Goal: Task Accomplishment & Management: Use online tool/utility

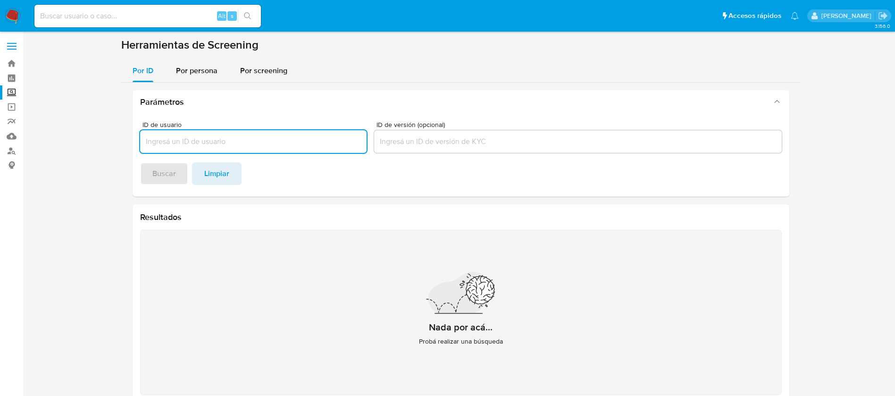
click at [78, 13] on input at bounding box center [147, 16] width 226 height 12
paste input "239432537"
type input "239432537"
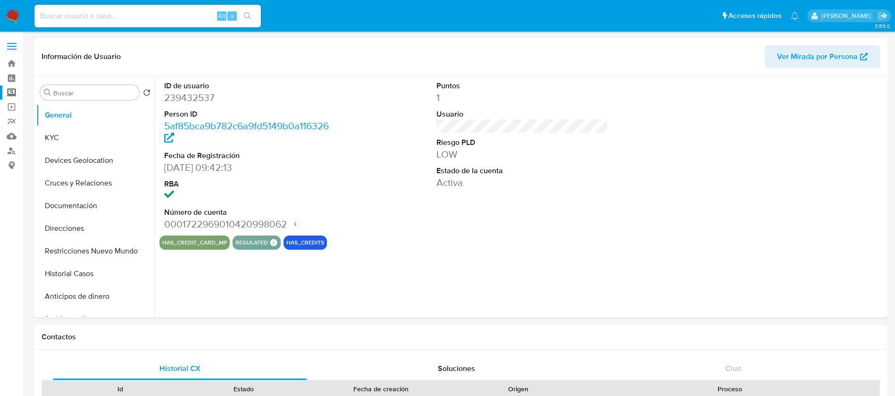
select select "10"
click at [89, 273] on button "Historial Casos" at bounding box center [91, 273] width 110 height 23
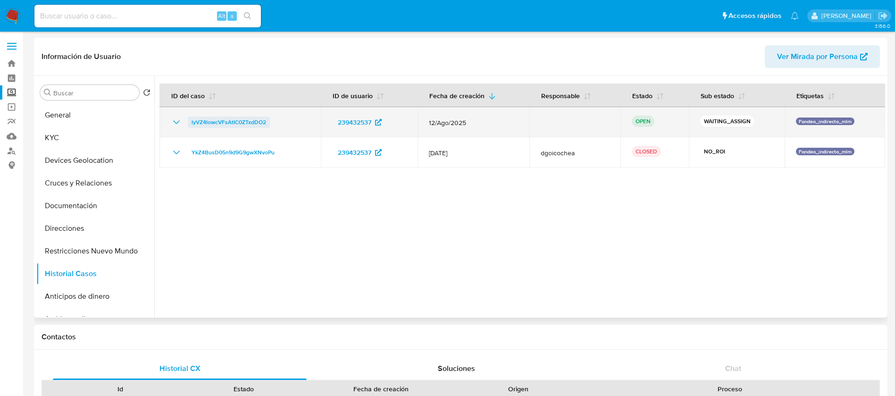
drag, startPoint x: 302, startPoint y: 120, endPoint x: 189, endPoint y: 127, distance: 113.9
click at [189, 127] on div "lyVZ4lowcVFsAtIC0ZTxdDO2" at bounding box center [240, 122] width 139 height 11
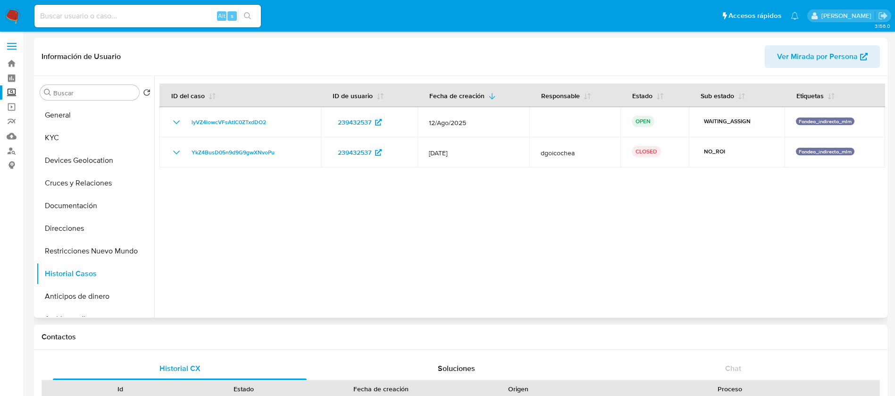
click at [668, 261] on div at bounding box center [519, 197] width 731 height 242
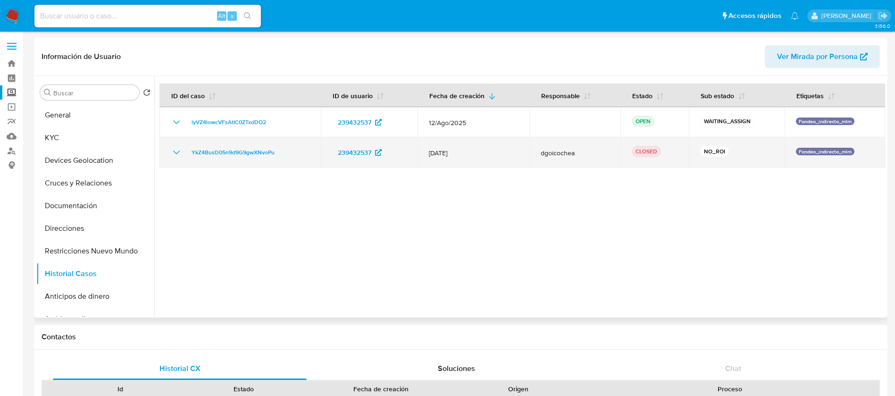
click at [175, 152] on icon "Mostrar/Ocultar" at bounding box center [176, 152] width 7 height 4
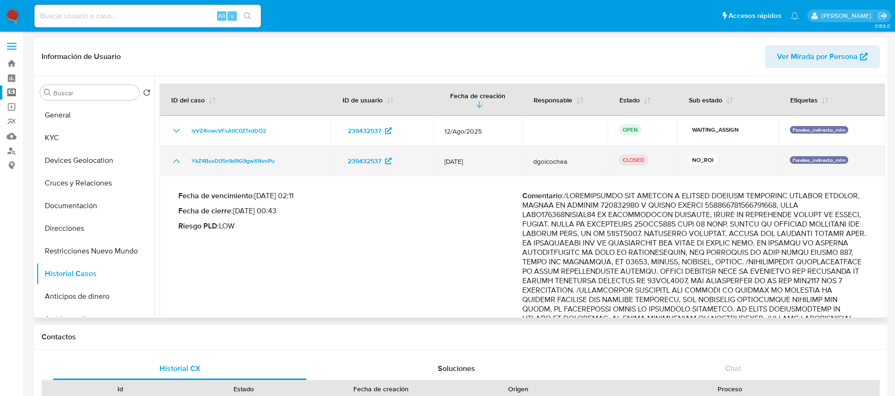
click at [175, 160] on icon "Mostrar/Ocultar" at bounding box center [176, 161] width 7 height 4
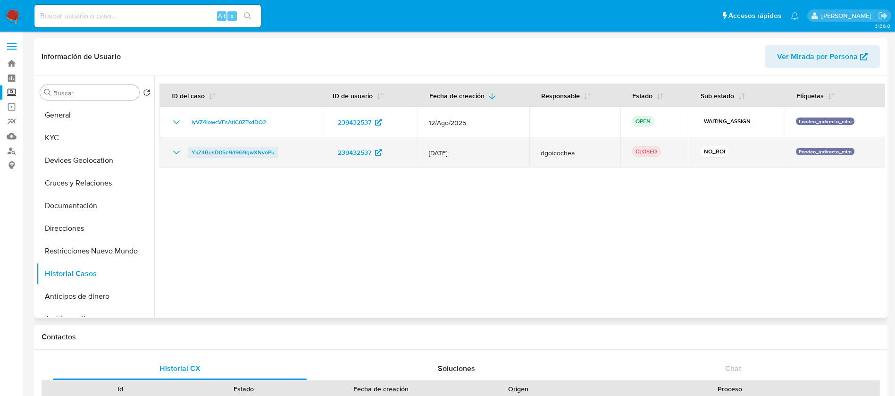
drag, startPoint x: 179, startPoint y: 150, endPoint x: 200, endPoint y: 166, distance: 26.7
click at [179, 150] on icon "Mostrar/Ocultar" at bounding box center [176, 152] width 11 height 11
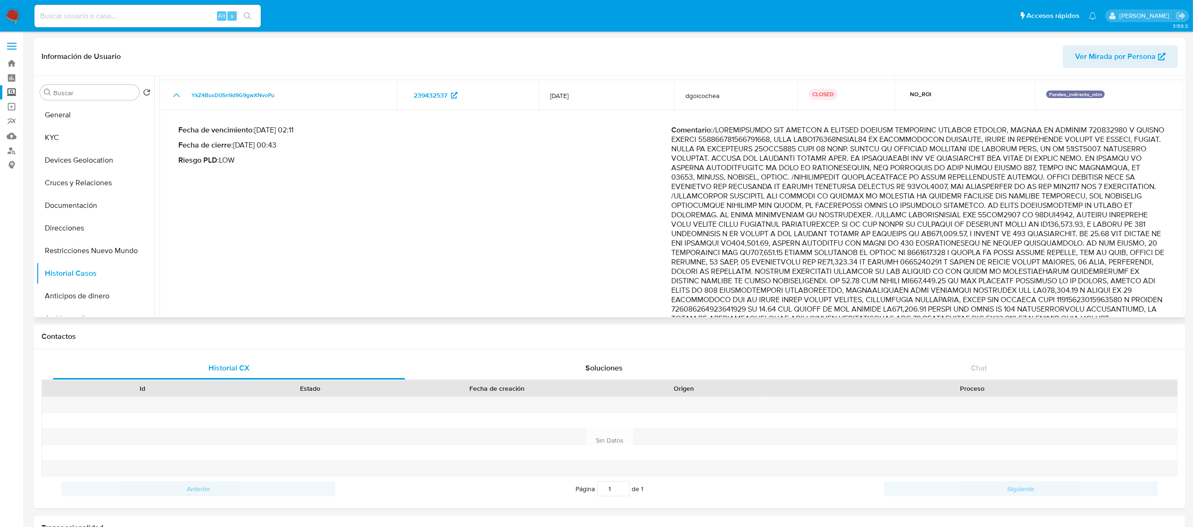
scroll to position [222, 0]
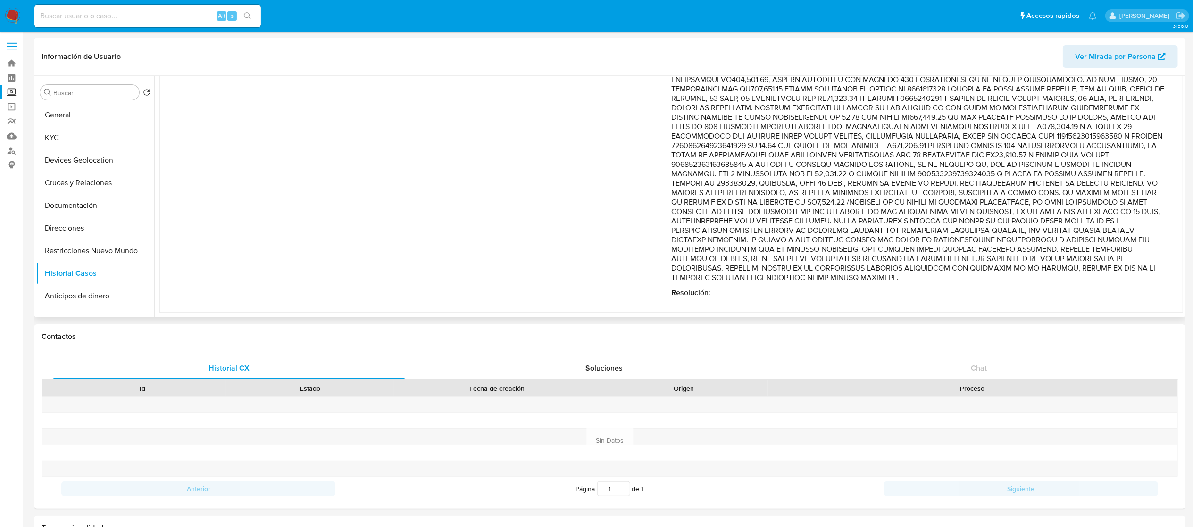
drag, startPoint x: 756, startPoint y: 209, endPoint x: 1054, endPoint y: 217, distance: 298.2
click at [905, 217] on p "Comentario :" at bounding box center [917, 122] width 493 height 321
drag, startPoint x: 1060, startPoint y: 217, endPoint x: 1110, endPoint y: 276, distance: 77.7
click at [905, 276] on p "Comentario :" at bounding box center [917, 122] width 493 height 321
click at [905, 213] on p "Comentario :" at bounding box center [917, 122] width 493 height 321
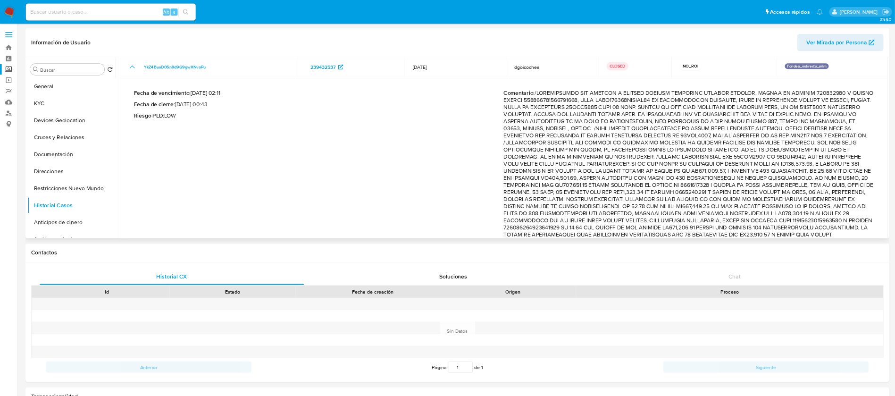
scroll to position [0, 0]
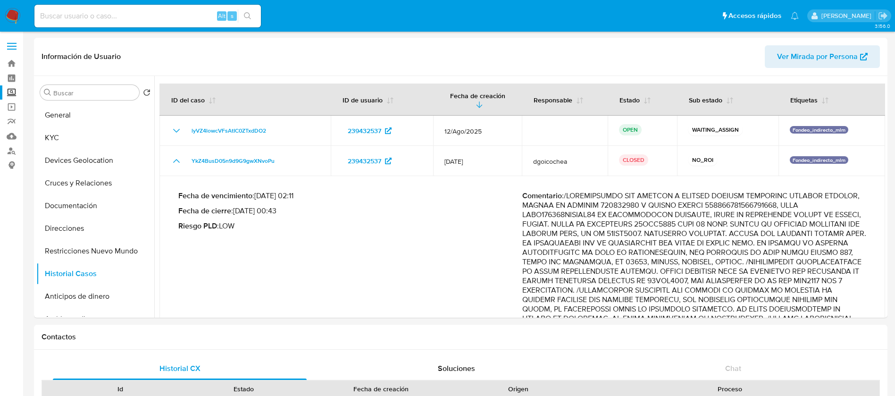
click at [146, 15] on input at bounding box center [147, 16] width 226 height 12
paste input "616527401"
type input "616527401"
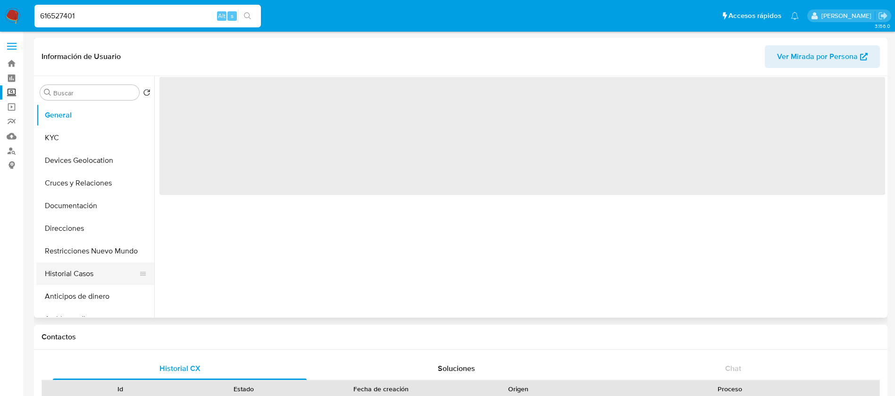
click at [78, 273] on button "Historial Casos" at bounding box center [91, 273] width 110 height 23
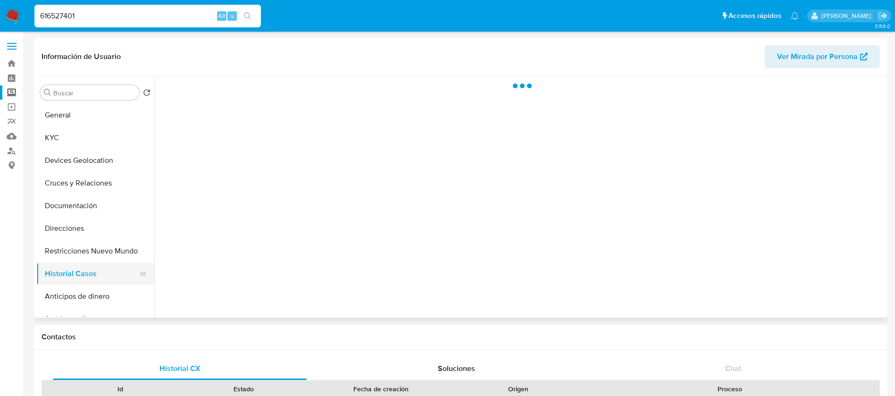
select select "10"
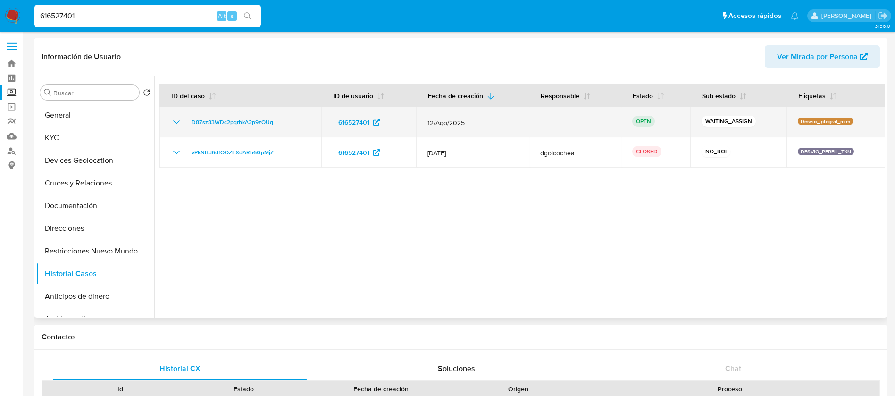
drag, startPoint x: 287, startPoint y: 126, endPoint x: 184, endPoint y: 127, distance: 102.8
click at [184, 127] on div "D8Zsz83WDc2pqrhkA2p9zOUq" at bounding box center [240, 122] width 139 height 11
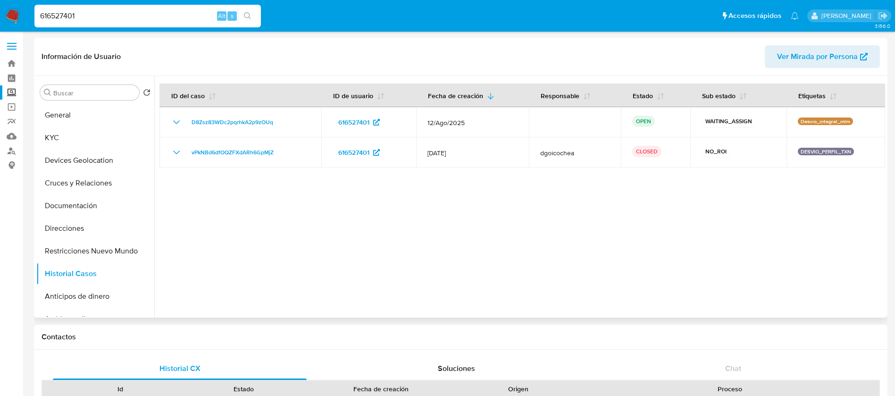
click at [611, 171] on div at bounding box center [519, 197] width 731 height 242
drag, startPoint x: 381, startPoint y: 208, endPoint x: 341, endPoint y: 191, distance: 43.5
click at [379, 208] on div at bounding box center [519, 197] width 731 height 242
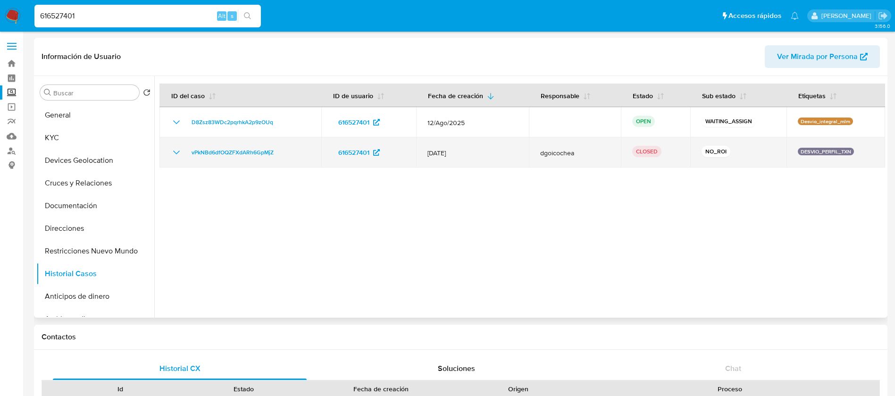
drag, startPoint x: 439, startPoint y: 147, endPoint x: 492, endPoint y: 151, distance: 53.0
click at [492, 151] on td "12/Sept/2023" at bounding box center [472, 152] width 113 height 30
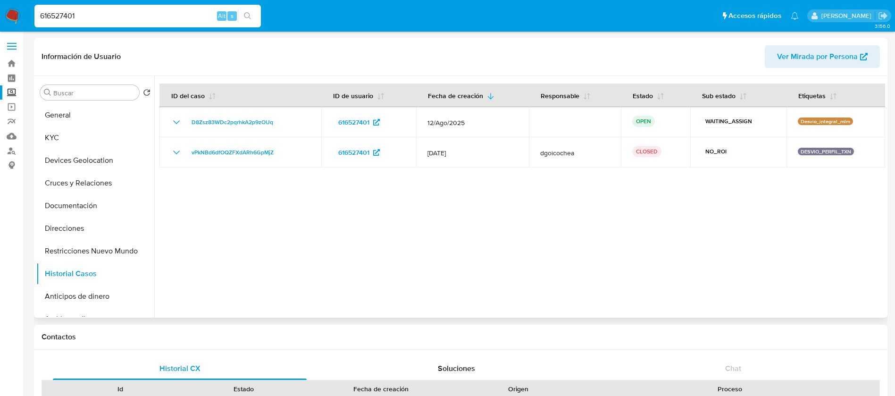
click at [761, 175] on div at bounding box center [519, 197] width 731 height 242
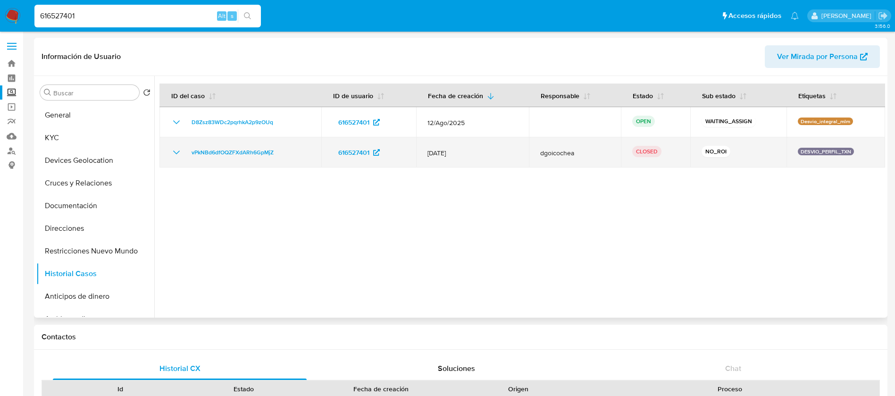
click at [180, 153] on icon "Mostrar/Ocultar" at bounding box center [176, 152] width 11 height 11
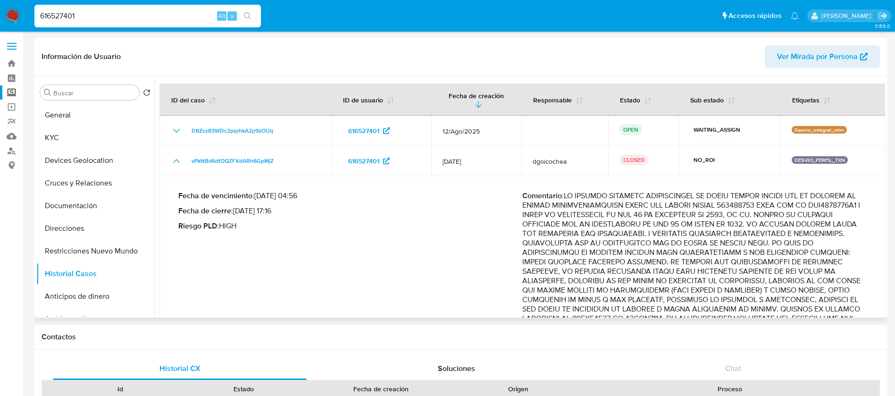
scroll to position [142, 0]
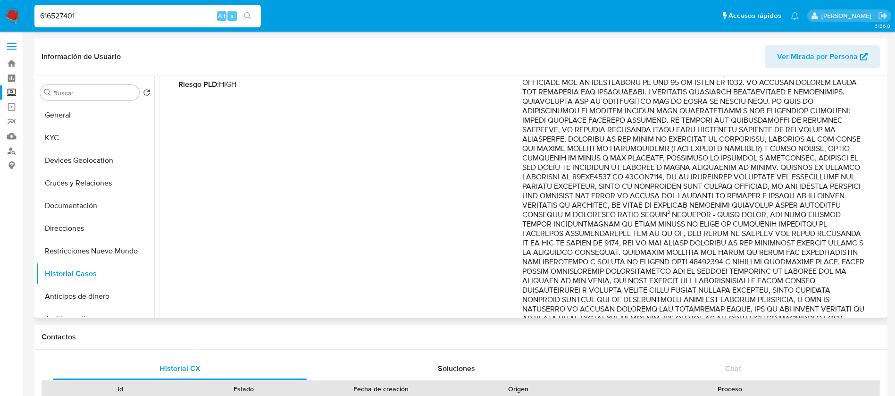
click at [735, 249] on p "Comentario :" at bounding box center [694, 196] width 344 height 292
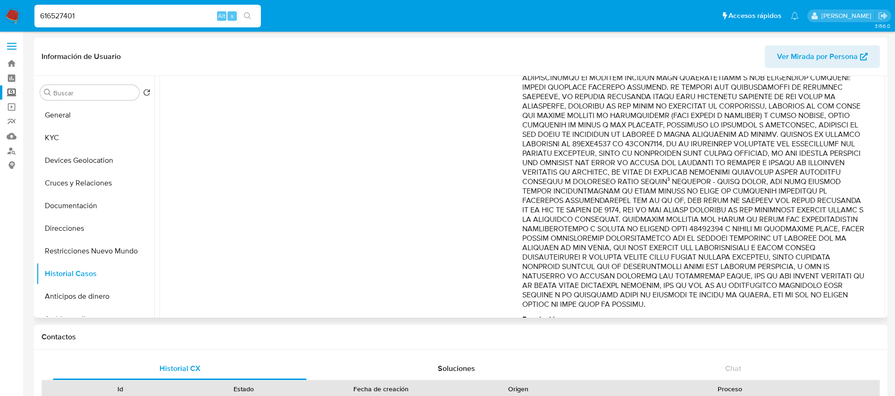
scroll to position [192, 0]
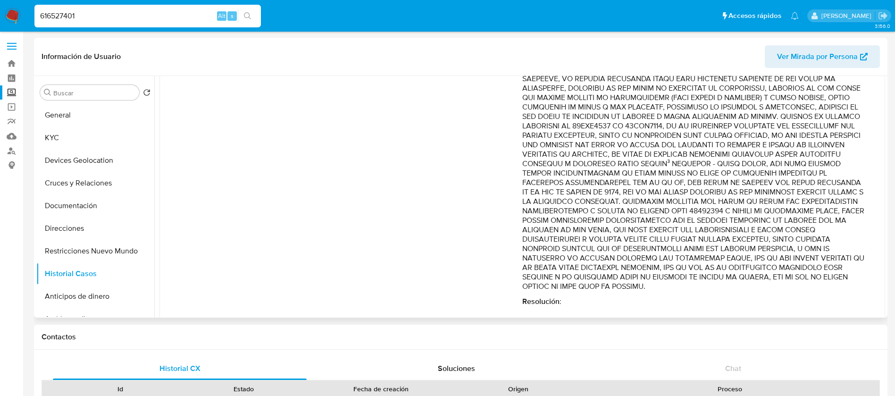
click at [759, 195] on p "Comentario :" at bounding box center [694, 145] width 344 height 292
drag, startPoint x: 646, startPoint y: 150, endPoint x: 694, endPoint y: 192, distance: 63.5
click at [694, 192] on p "Comentario :" at bounding box center [694, 145] width 344 height 292
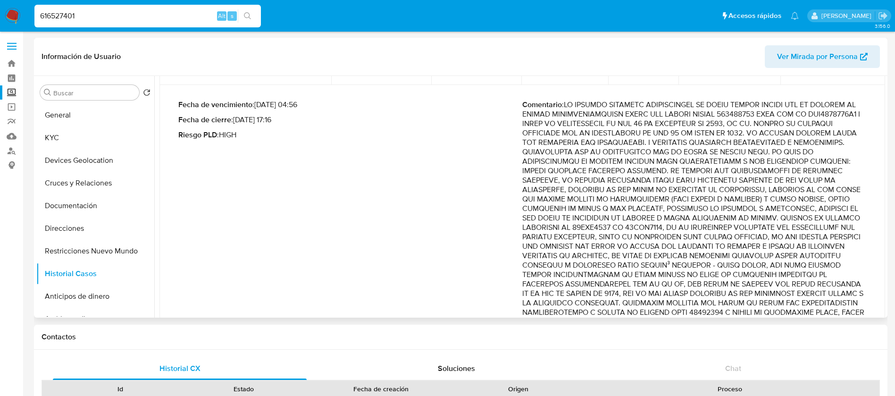
scroll to position [122, 0]
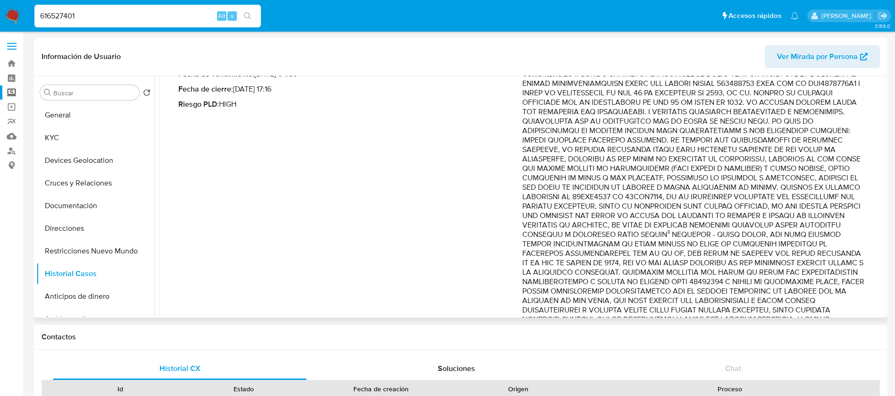
click at [692, 220] on p "Comentario :" at bounding box center [694, 215] width 344 height 292
drag, startPoint x: 615, startPoint y: 249, endPoint x: 692, endPoint y: 286, distance: 85.4
click at [692, 286] on p "Comentario :" at bounding box center [694, 215] width 344 height 292
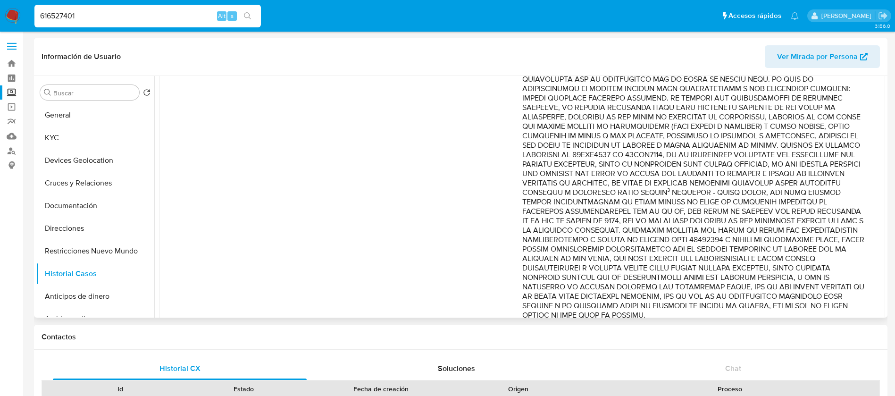
scroll to position [192, 0]
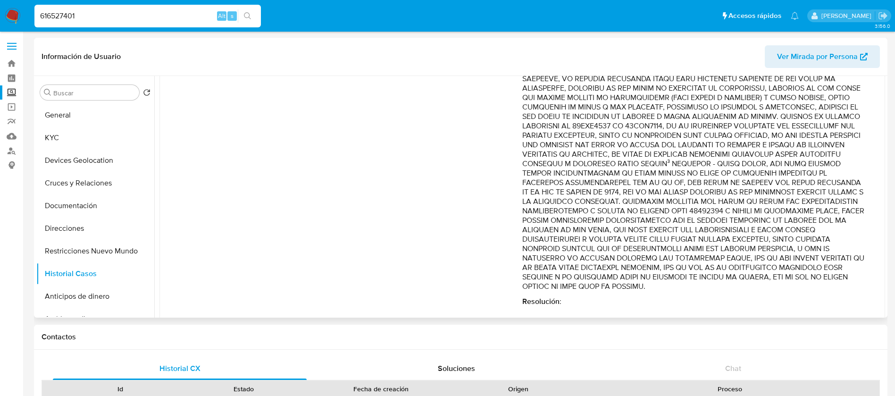
drag, startPoint x: 722, startPoint y: 227, endPoint x: 718, endPoint y: 238, distance: 11.8
click at [718, 238] on p "Comentario :" at bounding box center [694, 145] width 344 height 292
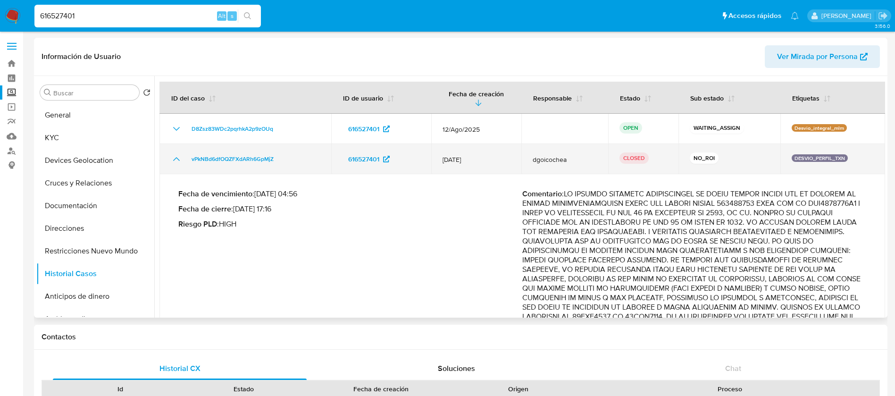
scroll to position [0, 0]
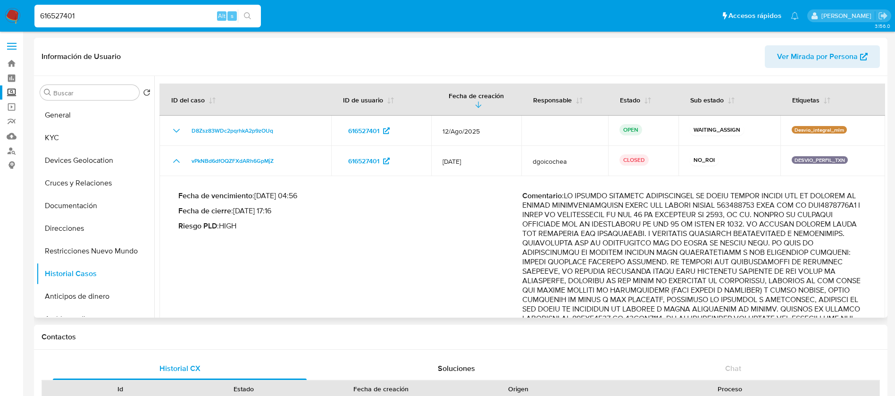
drag, startPoint x: 656, startPoint y: 185, endPoint x: 729, endPoint y: 229, distance: 84.6
click at [729, 229] on p "Comentario :" at bounding box center [694, 337] width 344 height 292
click at [727, 226] on p "Comentario :" at bounding box center [694, 337] width 344 height 292
click at [717, 200] on p "Comentario :" at bounding box center [694, 337] width 344 height 292
drag, startPoint x: 759, startPoint y: 204, endPoint x: 765, endPoint y: 224, distance: 20.5
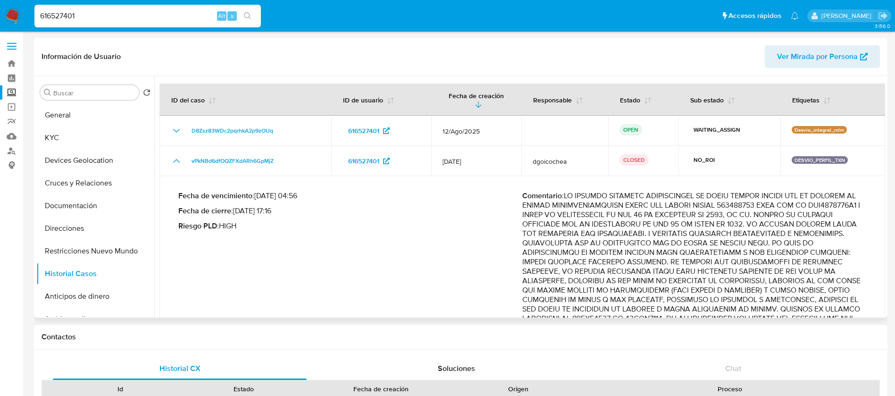
click at [765, 224] on p "Comentario :" at bounding box center [694, 337] width 344 height 292
click at [652, 222] on p "Comentario :" at bounding box center [694, 337] width 344 height 292
drag, startPoint x: 672, startPoint y: 222, endPoint x: 673, endPoint y: 228, distance: 6.6
click at [673, 228] on p "Comentario :" at bounding box center [694, 337] width 344 height 292
drag, startPoint x: 674, startPoint y: 227, endPoint x: 683, endPoint y: 227, distance: 8.5
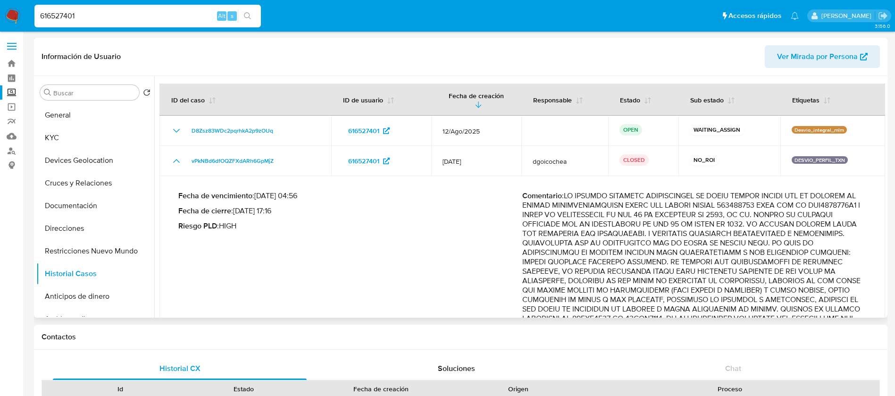
click at [675, 227] on p "Comentario :" at bounding box center [694, 337] width 344 height 292
drag, startPoint x: 637, startPoint y: 224, endPoint x: 645, endPoint y: 226, distance: 9.0
click at [638, 224] on p "Comentario :" at bounding box center [694, 337] width 344 height 292
drag, startPoint x: 674, startPoint y: 226, endPoint x: 571, endPoint y: 234, distance: 103.1
click at [571, 234] on p "Comentario :" at bounding box center [694, 337] width 344 height 292
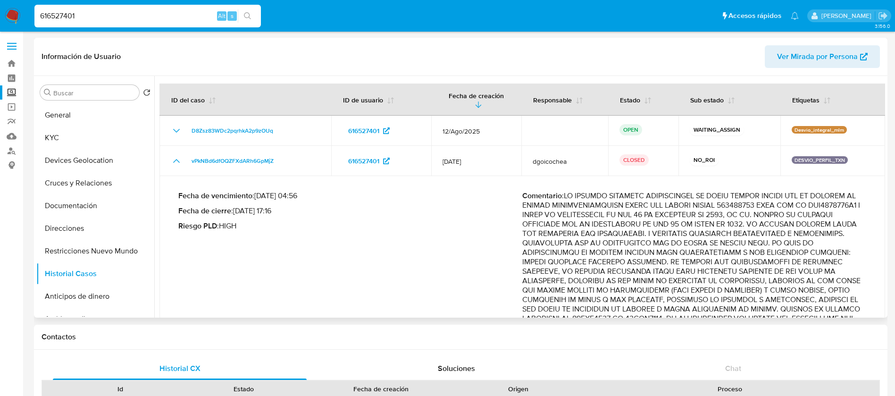
drag, startPoint x: 603, startPoint y: 233, endPoint x: 616, endPoint y: 265, distance: 34.5
click at [616, 265] on p "Comentario :" at bounding box center [694, 337] width 344 height 292
click at [617, 263] on p "Comentario :" at bounding box center [694, 337] width 344 height 292
click at [600, 262] on p "Comentario :" at bounding box center [694, 337] width 344 height 292
drag, startPoint x: 595, startPoint y: 263, endPoint x: 727, endPoint y: 271, distance: 132.8
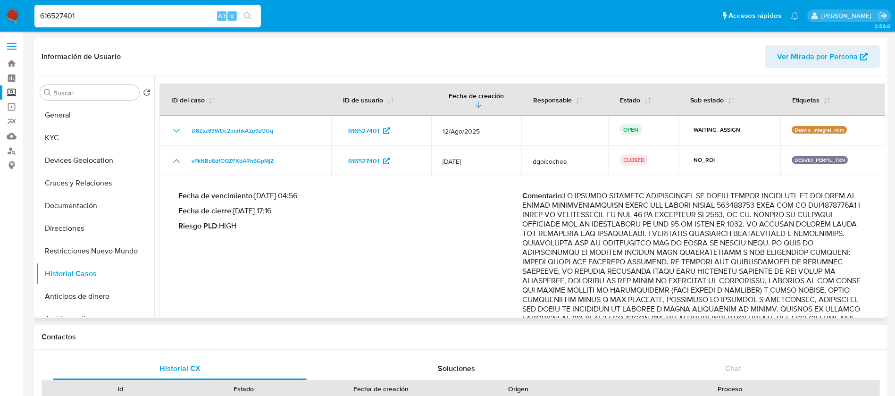
click at [727, 271] on p "Comentario :" at bounding box center [694, 337] width 344 height 292
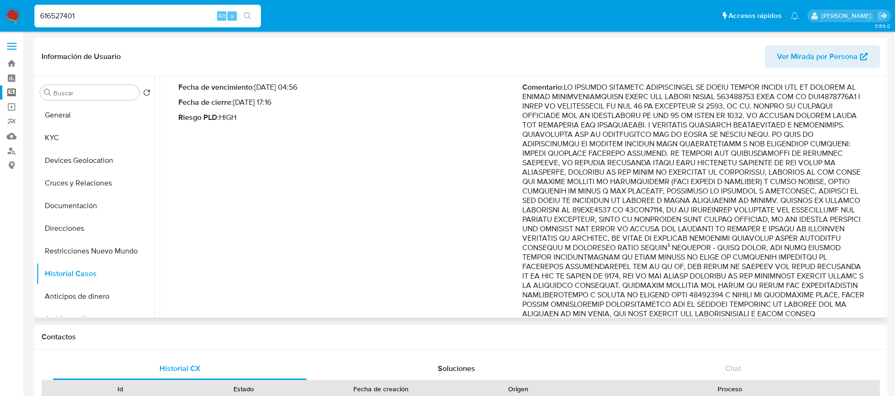
scroll to position [142, 0]
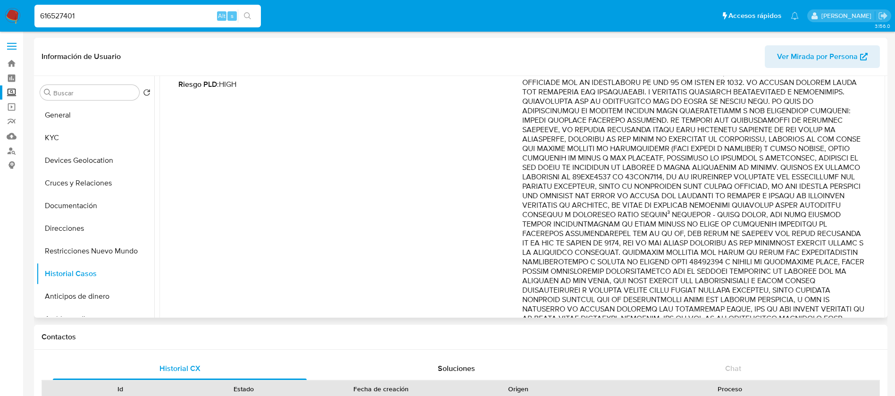
drag, startPoint x: 653, startPoint y: 179, endPoint x: 650, endPoint y: 198, distance: 18.8
click at [650, 198] on p "Comentario :" at bounding box center [694, 196] width 344 height 292
click at [656, 192] on p "Comentario :" at bounding box center [694, 196] width 344 height 292
drag, startPoint x: 668, startPoint y: 189, endPoint x: 801, endPoint y: 206, distance: 134.6
click at [801, 206] on p "Comentario :" at bounding box center [694, 196] width 344 height 292
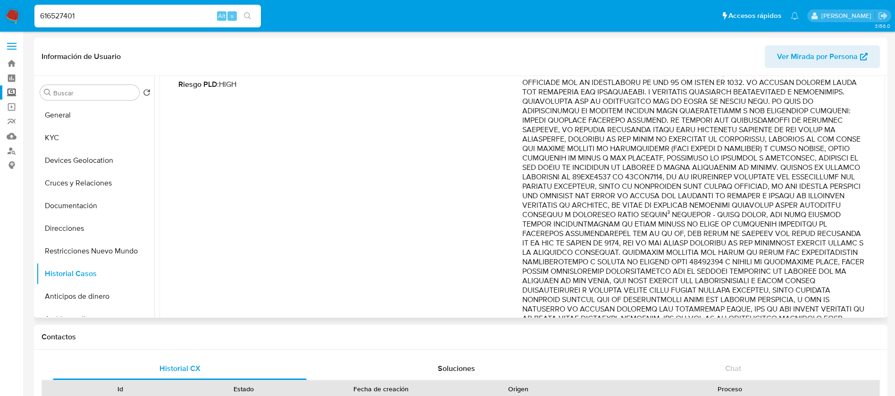
click at [800, 208] on p "Comentario :" at bounding box center [694, 196] width 344 height 292
drag, startPoint x: 802, startPoint y: 207, endPoint x: 670, endPoint y: 237, distance: 135.5
click at [670, 237] on p "Comentario :" at bounding box center [694, 196] width 344 height 292
click at [665, 243] on p "Comentario :" at bounding box center [694, 196] width 344 height 292
drag, startPoint x: 658, startPoint y: 245, endPoint x: 766, endPoint y: 260, distance: 109.6
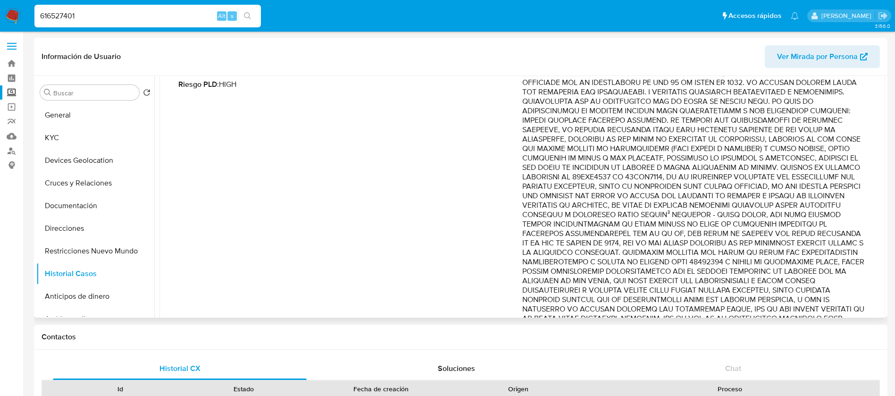
click at [766, 260] on p "Comentario :" at bounding box center [694, 196] width 344 height 292
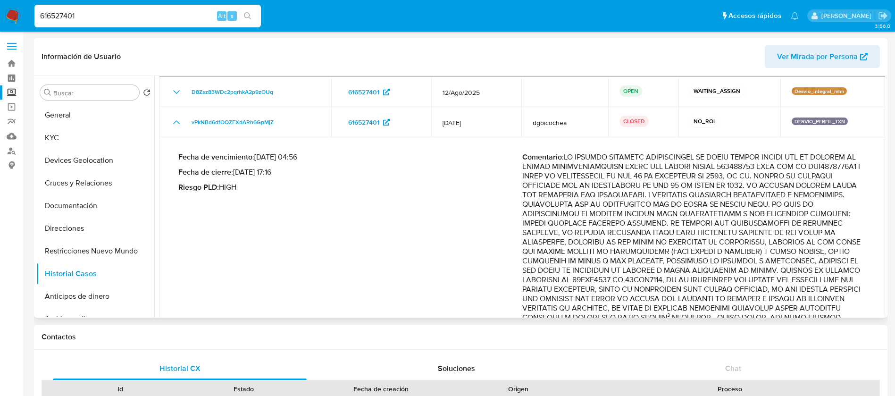
scroll to position [0, 0]
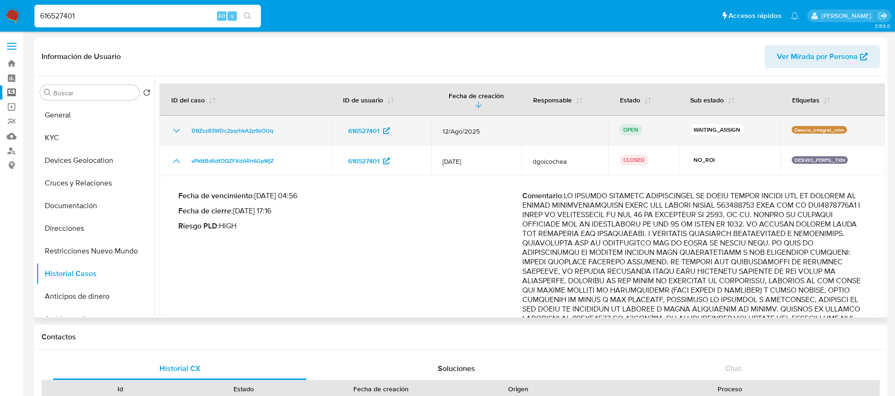
drag, startPoint x: 282, startPoint y: 129, endPoint x: 187, endPoint y: 123, distance: 95.0
click at [187, 123] on td "D8Zsz83WDc2pqrhkA2p9zOUq" at bounding box center [245, 131] width 172 height 30
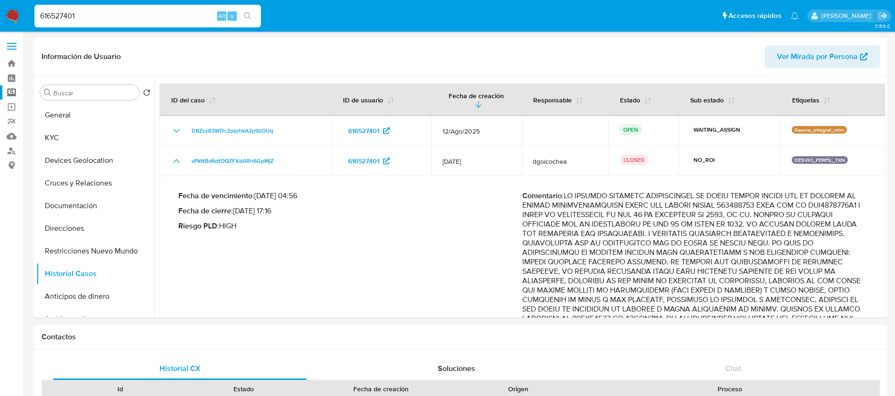
click at [15, 18] on img at bounding box center [13, 16] width 16 height 16
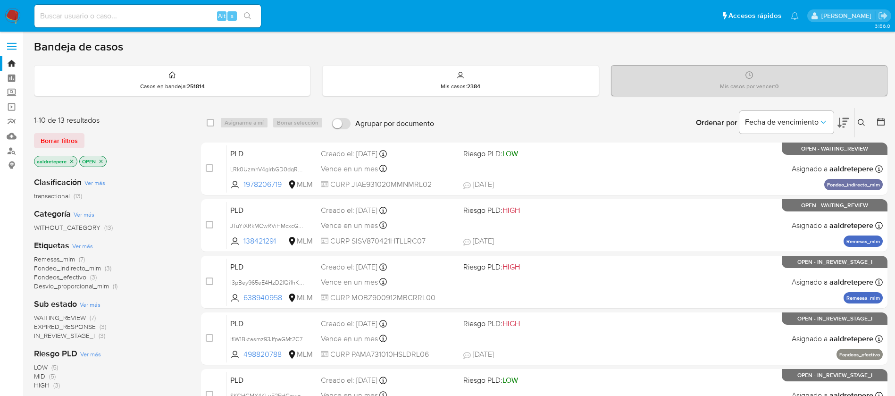
click at [862, 120] on icon at bounding box center [862, 123] width 8 height 8
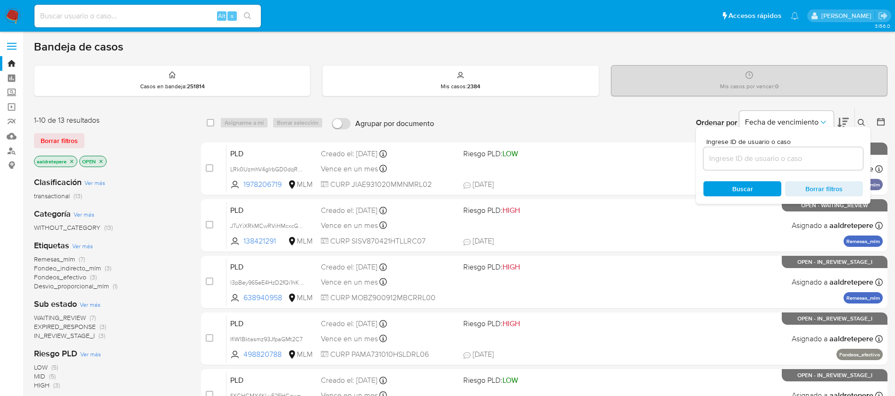
drag, startPoint x: 764, startPoint y: 149, endPoint x: 761, endPoint y: 154, distance: 5.9
click at [762, 150] on div at bounding box center [782, 158] width 159 height 23
click at [761, 155] on input at bounding box center [782, 158] width 159 height 12
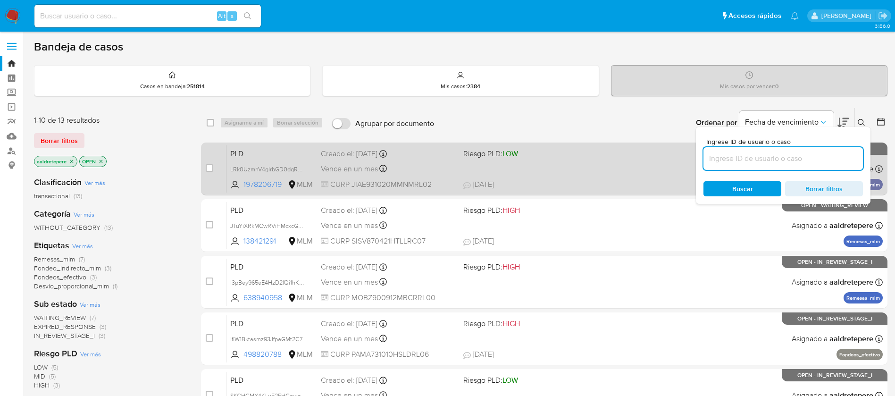
paste input "D8Zsz83WDc2pqrhkA2p9zOUq"
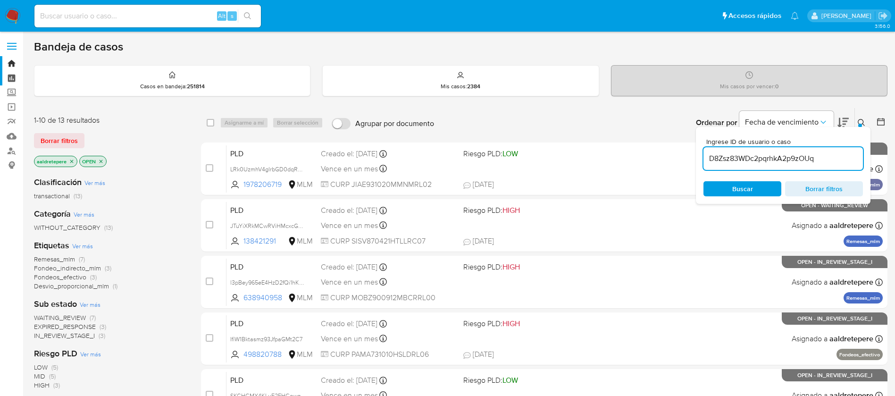
type input "D8Zsz83WDc2pqrhkA2p9zOUq"
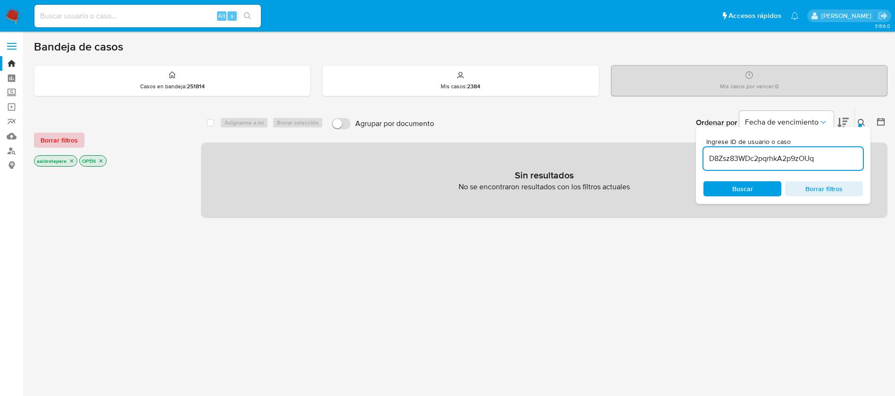
click at [61, 142] on span "Borrar filtros" at bounding box center [59, 140] width 37 height 13
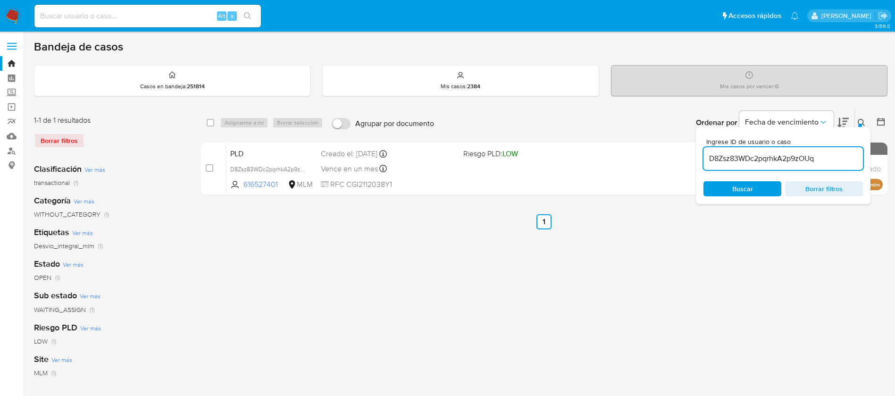
drag, startPoint x: 209, startPoint y: 171, endPoint x: 229, endPoint y: 130, distance: 45.8
click at [209, 170] on input "checkbox" at bounding box center [210, 168] width 8 height 8
checkbox input "true"
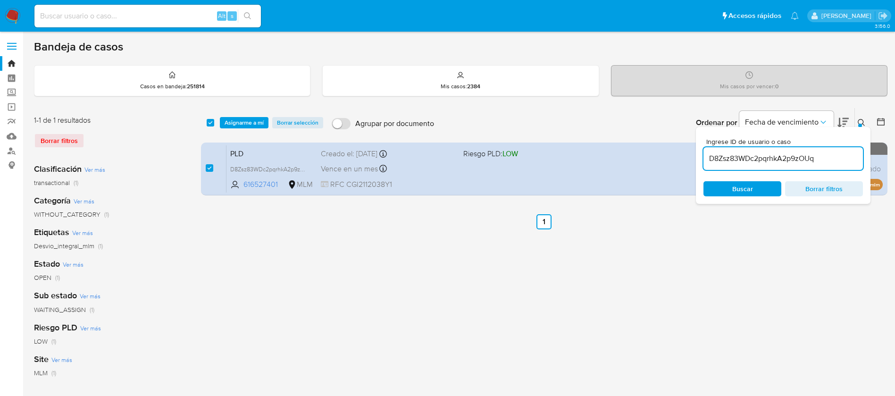
click at [243, 108] on div "select-all-cases-checkbox Asignarme a mí Borrar selección Agrupar por documento…" at bounding box center [544, 123] width 686 height 30
drag, startPoint x: 243, startPoint y: 116, endPoint x: 245, endPoint y: 124, distance: 7.8
click at [243, 117] on div "select-all-cases-checkbox Asignarme a mí Borrar selección Agrupar por documento…" at bounding box center [544, 122] width 686 height 29
click at [245, 124] on span "Asignarme a mí" at bounding box center [244, 122] width 39 height 9
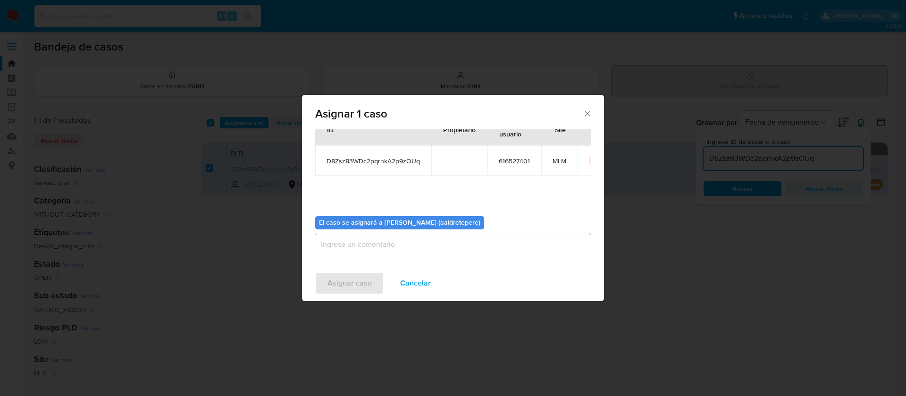
scroll to position [49, 0]
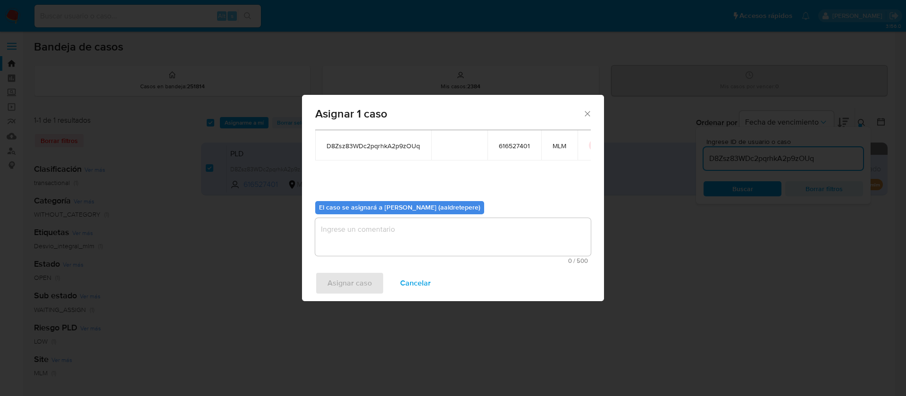
click at [410, 243] on textarea "assign-modal" at bounding box center [452, 237] width 275 height 38
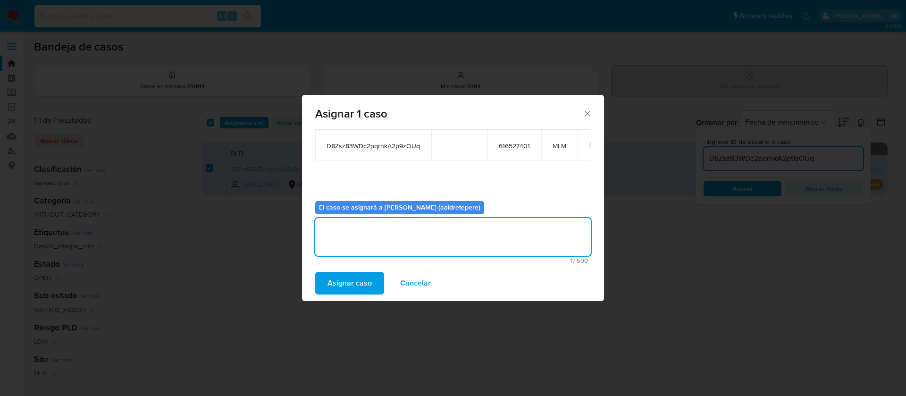
click at [367, 275] on span "Asignar caso" at bounding box center [349, 283] width 44 height 21
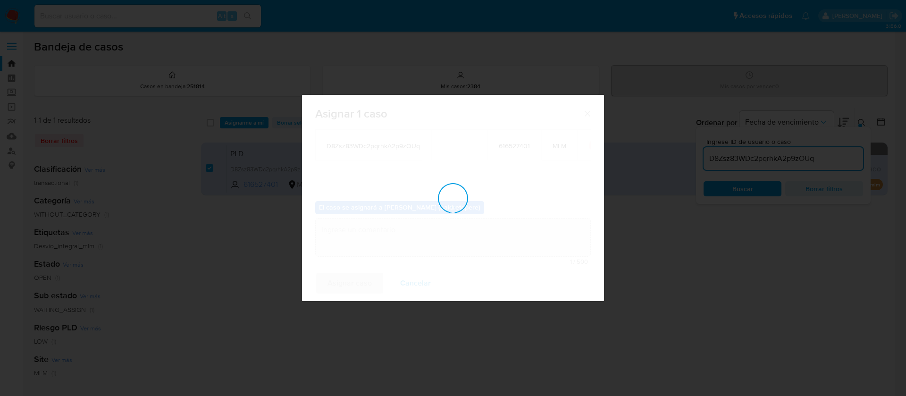
checkbox input "false"
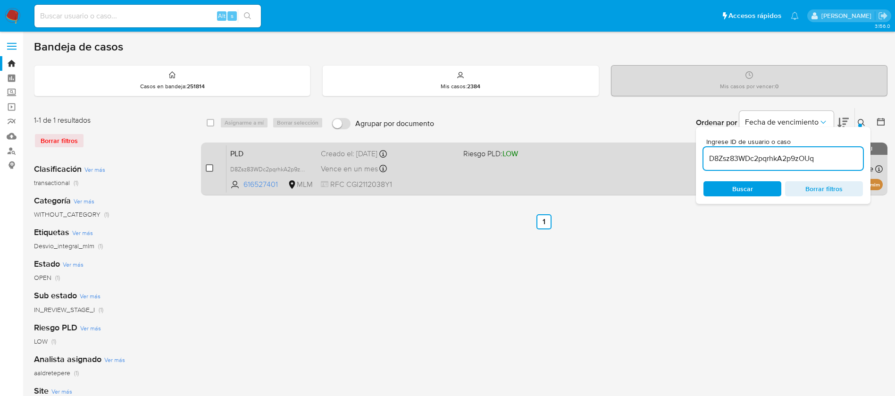
click at [210, 170] on input "checkbox" at bounding box center [210, 168] width 8 height 8
checkbox input "true"
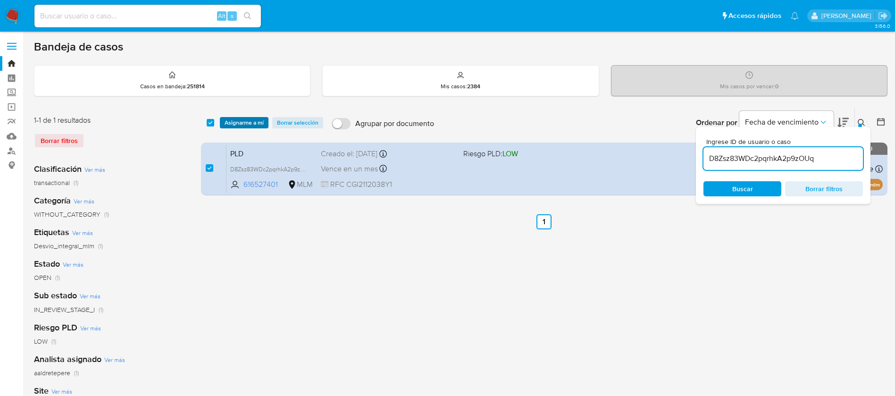
click at [259, 120] on span "Asignarme a mí" at bounding box center [244, 122] width 39 height 9
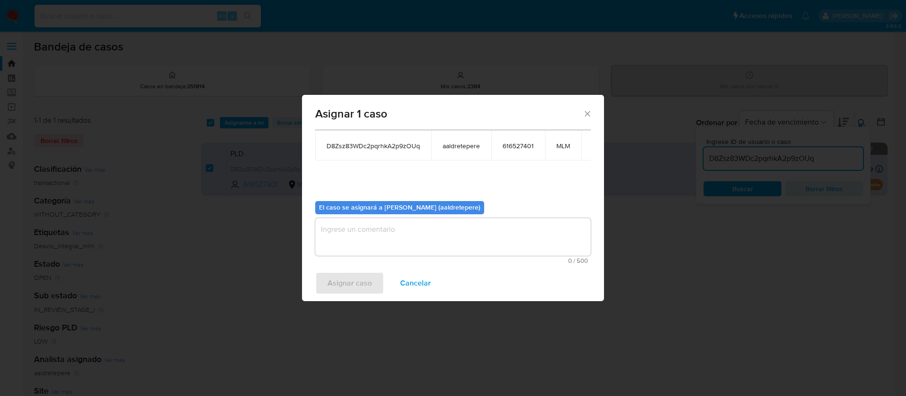
click at [504, 233] on textarea "assign-modal" at bounding box center [452, 237] width 275 height 38
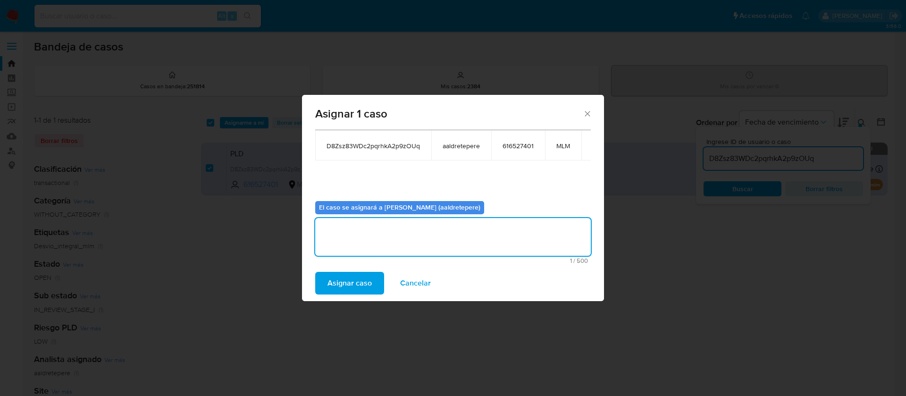
click at [362, 282] on span "Asignar caso" at bounding box center [349, 283] width 44 height 21
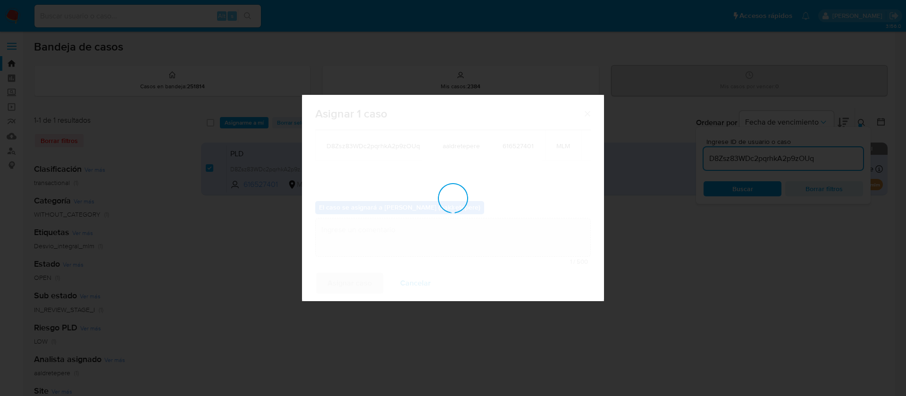
checkbox input "false"
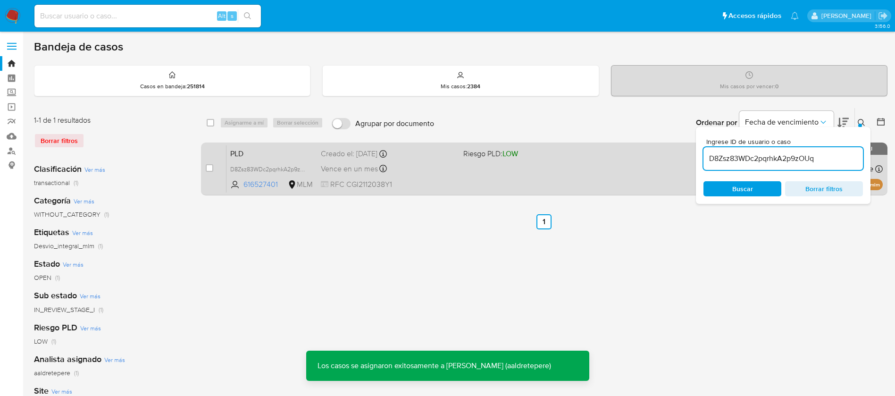
click at [578, 188] on div "PLD D8Zsz83WDc2pqrhkA2p9zOUq 616527401 MLM Riesgo PLD: LOW Creado el: 12/08/202…" at bounding box center [554, 169] width 656 height 48
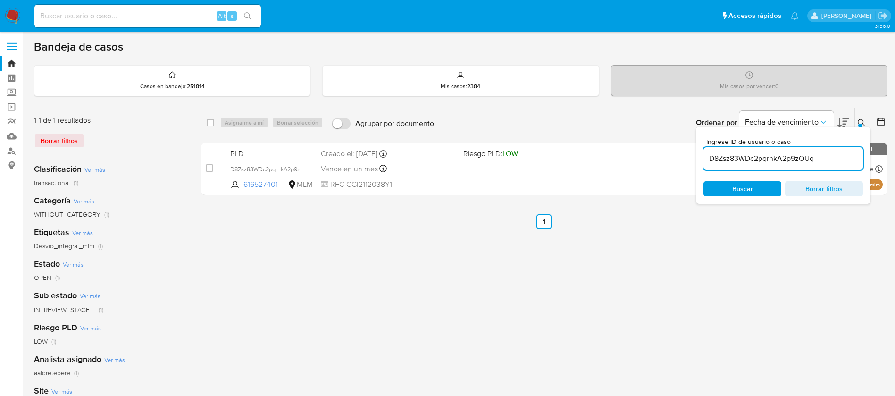
click at [154, 17] on input at bounding box center [147, 16] width 226 height 12
paste input "1376309982"
type input "1376309982"
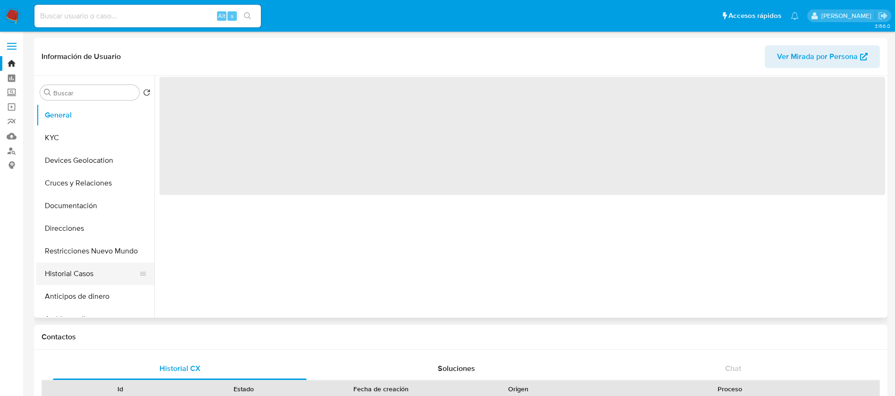
click at [49, 278] on button "Historial Casos" at bounding box center [91, 273] width 110 height 23
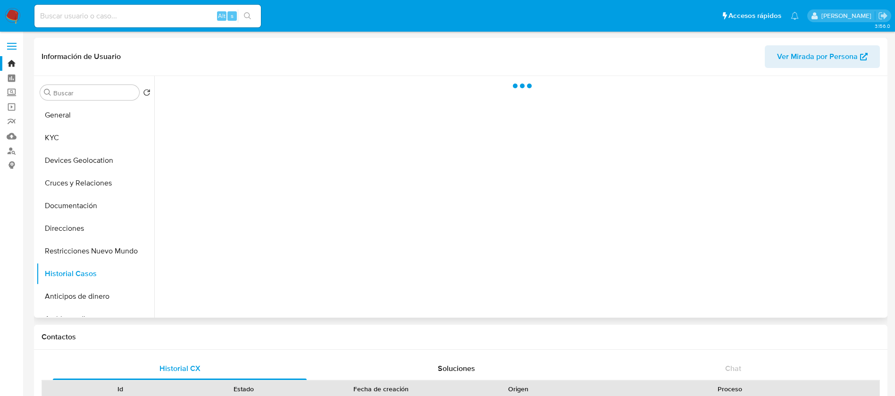
select select "10"
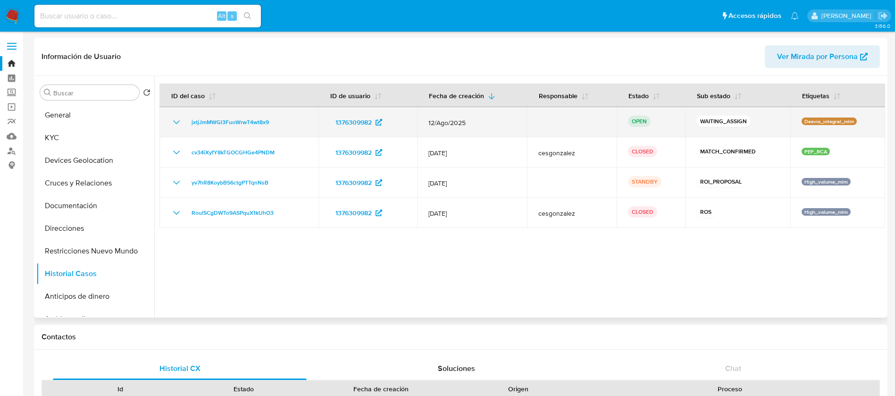
drag, startPoint x: 287, startPoint y: 130, endPoint x: 300, endPoint y: 129, distance: 13.2
click at [300, 128] on td "jxtjJmMWGl3FuoWrwT4wt8x9" at bounding box center [238, 122] width 159 height 30
drag, startPoint x: 294, startPoint y: 131, endPoint x: 183, endPoint y: 122, distance: 111.7
click at [183, 122] on td "jxtjJmMWGl3FuoWrwT4wt8x9" at bounding box center [238, 122] width 159 height 30
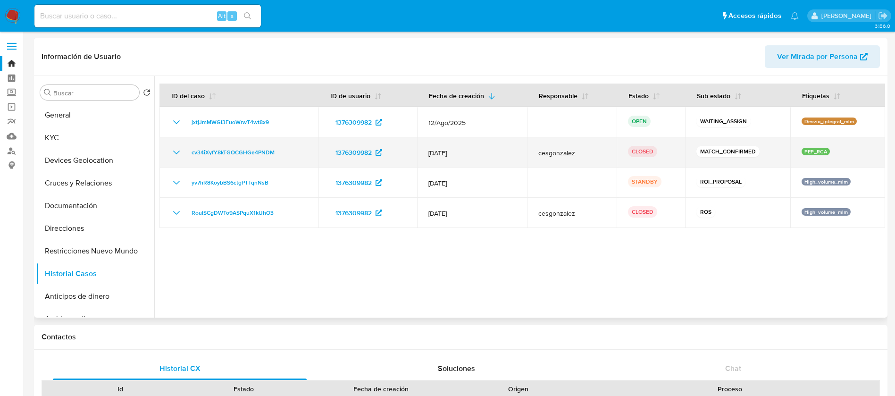
click at [180, 147] on icon "Mostrar/Ocultar" at bounding box center [176, 152] width 11 height 11
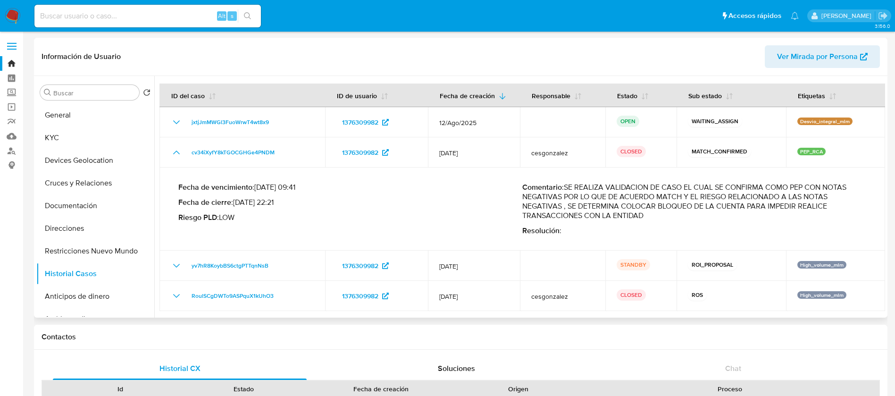
drag, startPoint x: 566, startPoint y: 186, endPoint x: 797, endPoint y: 197, distance: 230.9
click at [797, 197] on p "Comentario : SE REALIZA VALIDACION DE CASO EL CUAL SE CONFIRMA COMO PEP CON NOT…" at bounding box center [694, 202] width 344 height 38
click at [739, 220] on p "Comentario : SE REALIZA VALIDACION DE CASO EL CUAL SE CONFIRMA COMO PEP CON NOT…" at bounding box center [694, 202] width 344 height 38
drag, startPoint x: 688, startPoint y: 217, endPoint x: 567, endPoint y: 187, distance: 124.3
click at [567, 187] on p "Comentario : SE REALIZA VALIDACION DE CASO EL CUAL SE CONFIRMA COMO PEP CON NOT…" at bounding box center [694, 202] width 344 height 38
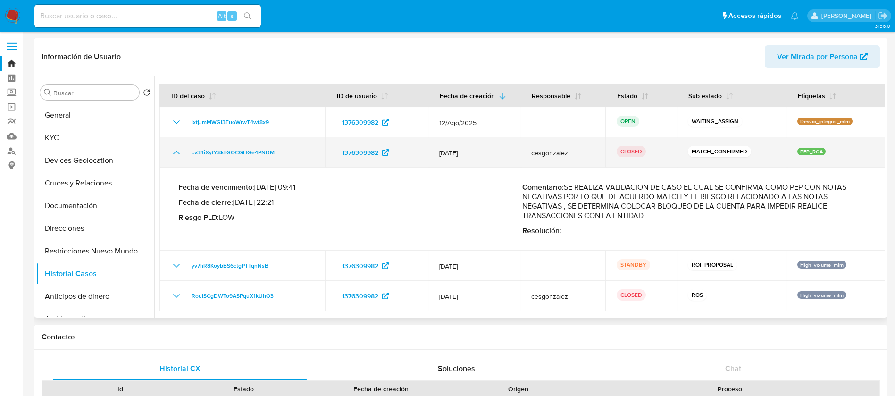
click at [176, 158] on icon "Mostrar/Ocultar" at bounding box center [176, 152] width 11 height 11
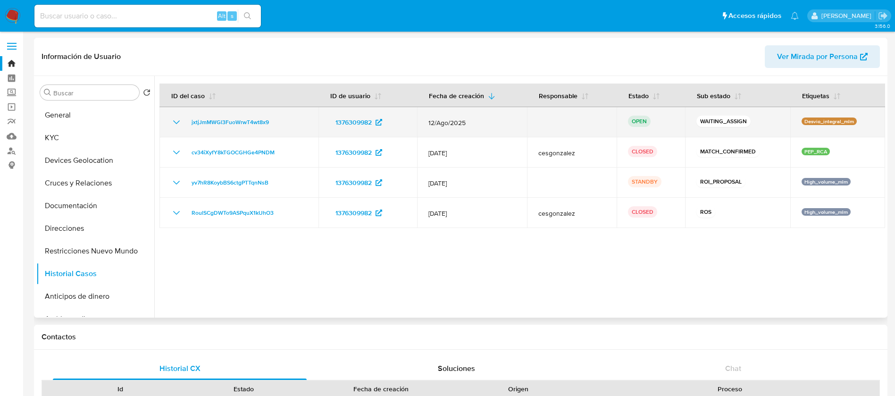
drag, startPoint x: 276, startPoint y: 120, endPoint x: 185, endPoint y: 121, distance: 90.6
click at [185, 121] on div "jxtjJmMWGl3FuoWrwT4wt8x9" at bounding box center [239, 122] width 136 height 11
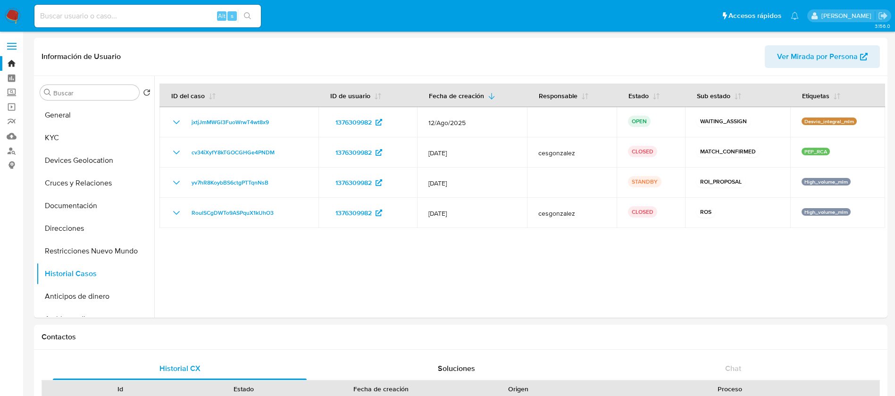
click at [15, 14] on img at bounding box center [13, 16] width 16 height 16
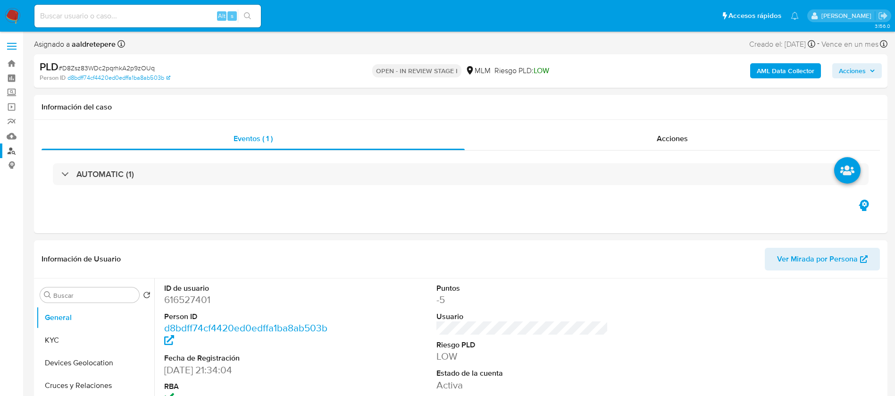
select select "10"
click at [11, 135] on link "Mulan" at bounding box center [56, 136] width 112 height 15
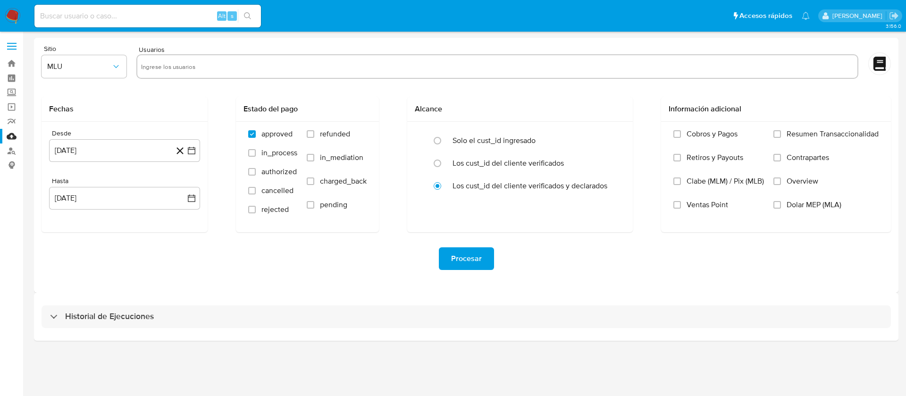
click at [224, 59] on input "text" at bounding box center [497, 66] width 712 height 15
paste input "616527401"
type input "616527401"
click at [110, 67] on span "MLU" at bounding box center [79, 66] width 64 height 9
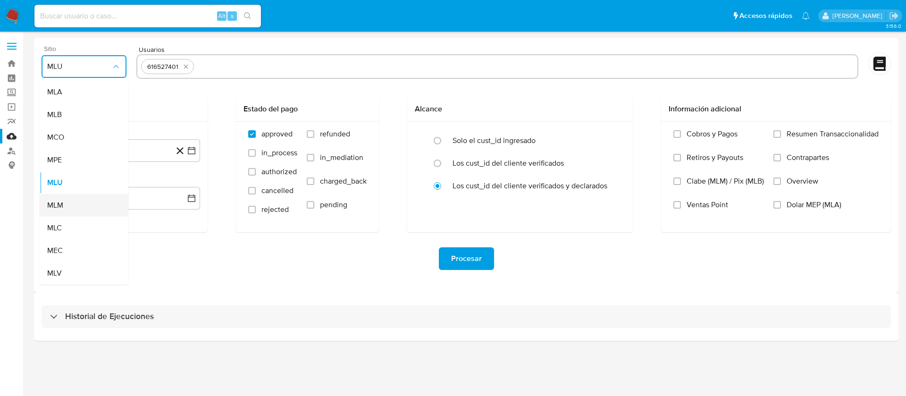
click at [68, 214] on div "MLM" at bounding box center [81, 205] width 68 height 23
click at [100, 154] on button "26 de julio de 2024" at bounding box center [124, 150] width 151 height 23
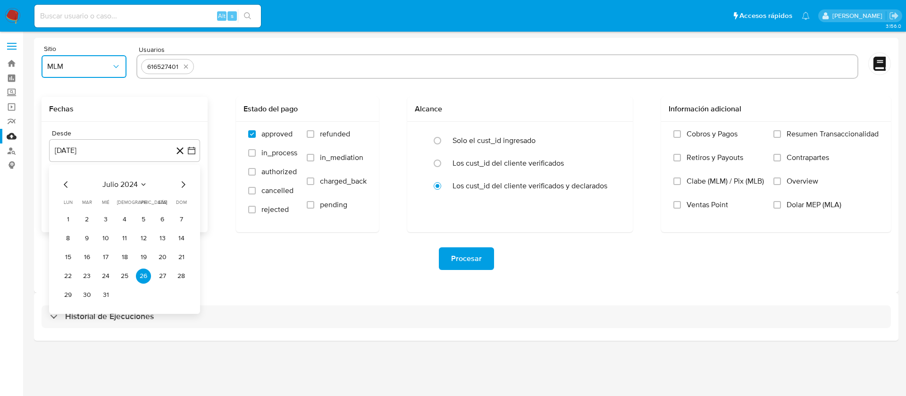
click at [117, 183] on span "julio 2024" at bounding box center [119, 184] width 35 height 9
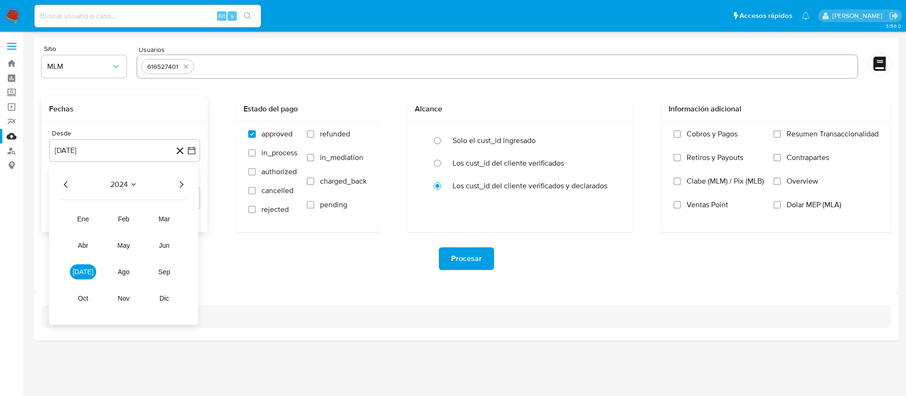
click at [180, 185] on icon "Año siguiente" at bounding box center [180, 184] width 11 height 11
click at [124, 219] on span "feb" at bounding box center [123, 219] width 11 height 8
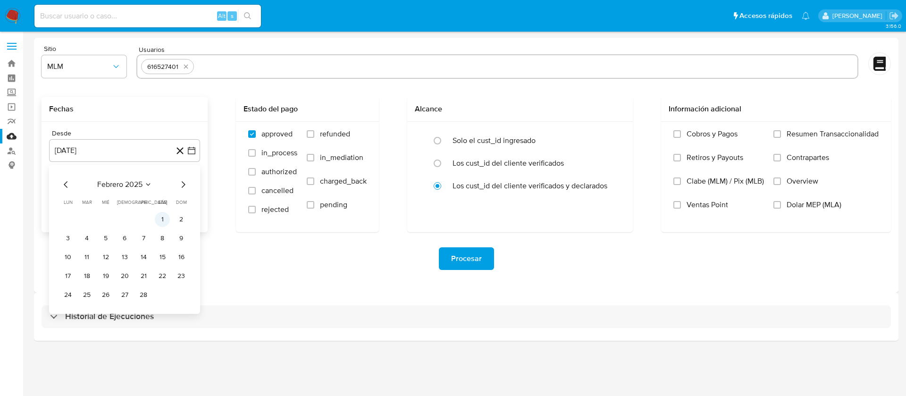
click at [164, 220] on button "1" at bounding box center [162, 219] width 15 height 15
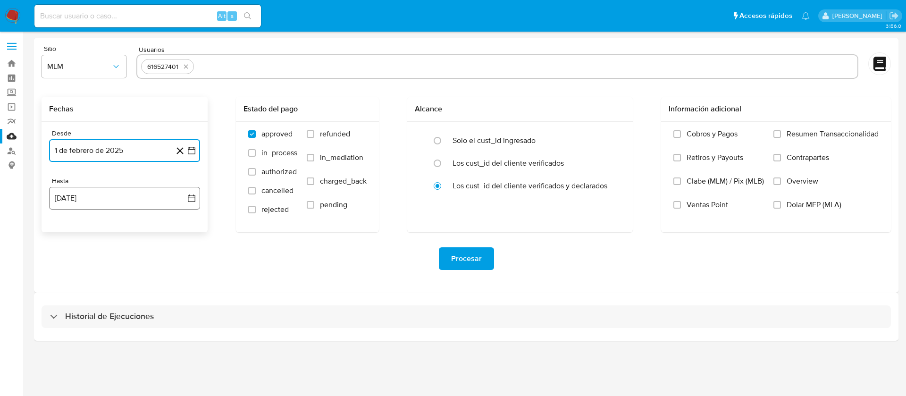
click at [168, 200] on button "26 de agosto de 2025" at bounding box center [124, 198] width 151 height 23
click at [68, 229] on icon "Mes anterior" at bounding box center [65, 231] width 11 height 11
click at [127, 341] on button "31" at bounding box center [124, 342] width 15 height 15
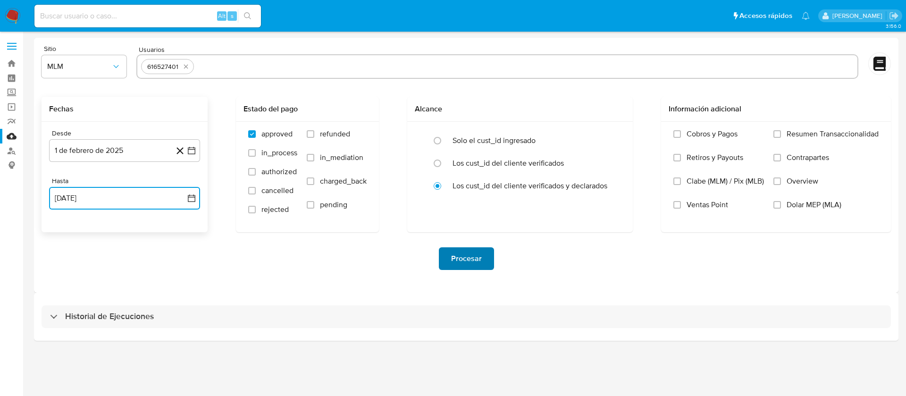
click at [487, 260] on button "Procesar" at bounding box center [466, 258] width 55 height 23
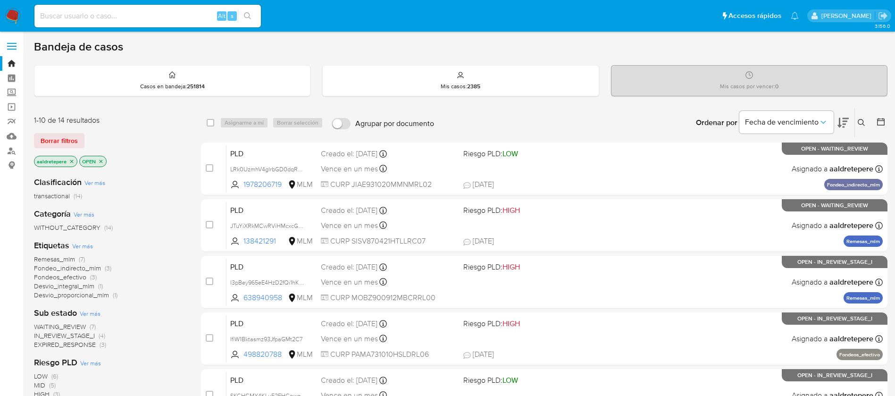
click at [861, 117] on button at bounding box center [863, 122] width 16 height 11
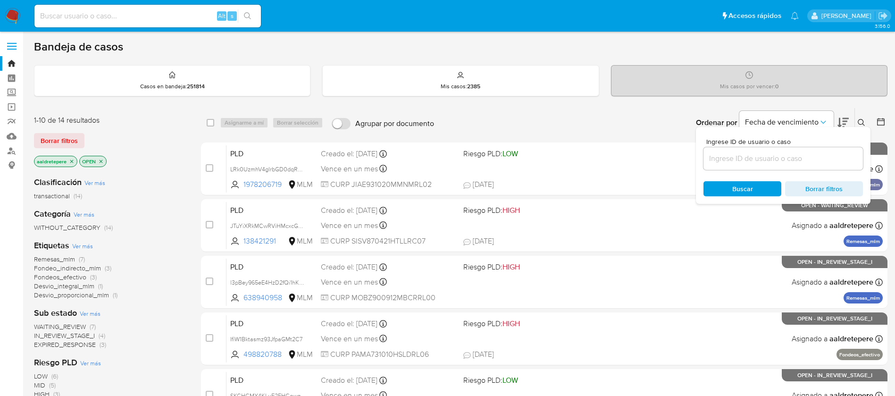
click at [727, 159] on input at bounding box center [782, 158] width 159 height 12
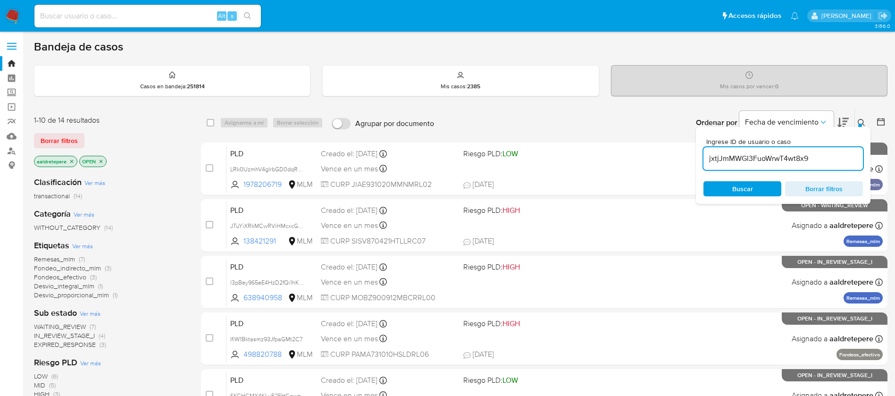
type input "jxtjJmMWGl3FuoWrwT4wt8x9"
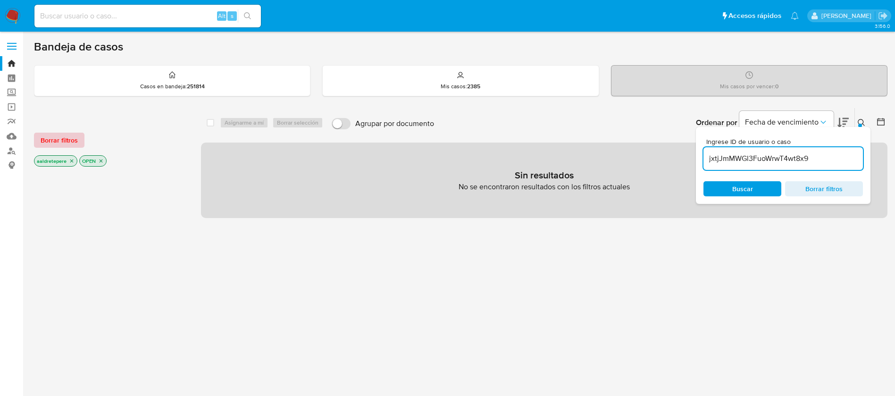
click at [44, 142] on span "Borrar filtros" at bounding box center [59, 140] width 37 height 13
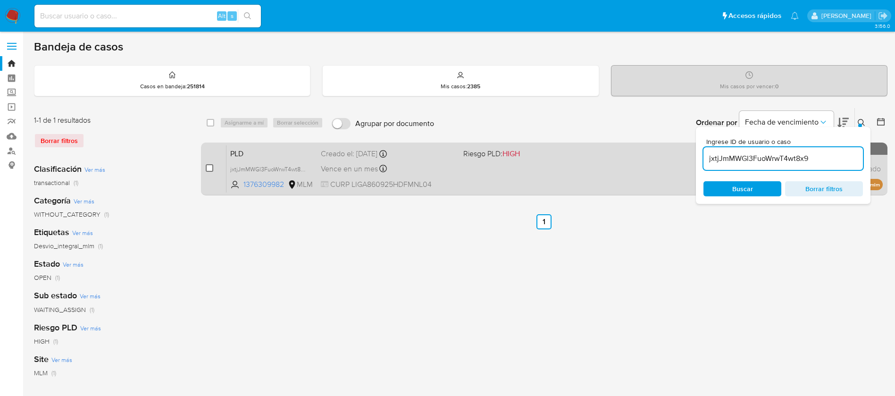
click at [212, 169] on input "checkbox" at bounding box center [210, 168] width 8 height 8
checkbox input "true"
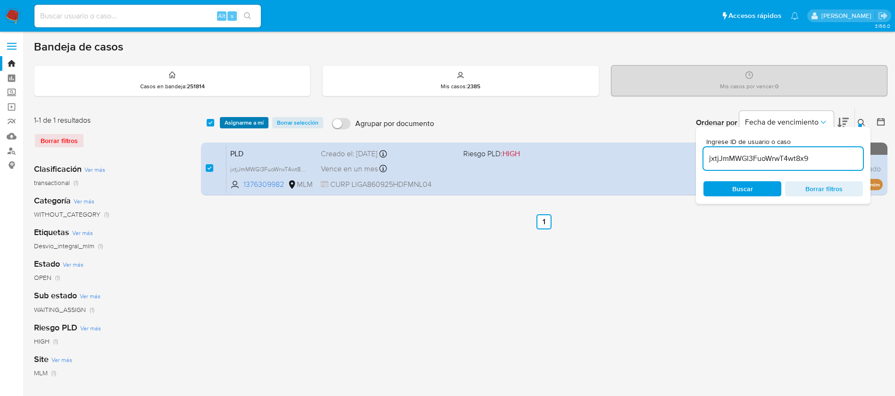
click at [247, 120] on span "Asignarme a mí" at bounding box center [244, 122] width 39 height 9
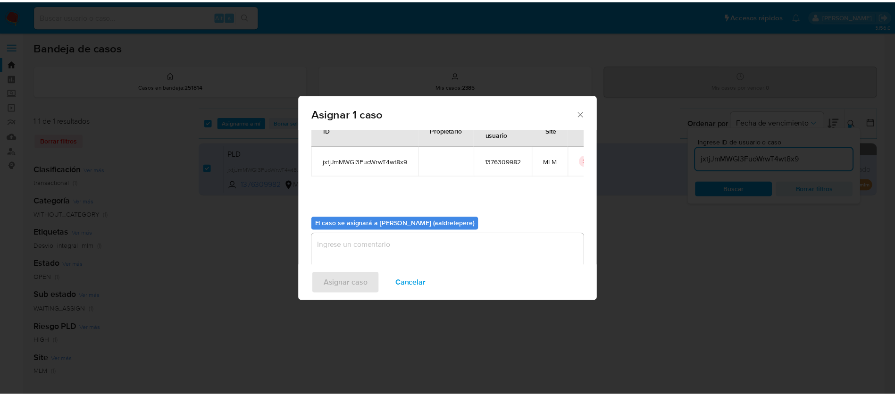
scroll to position [49, 0]
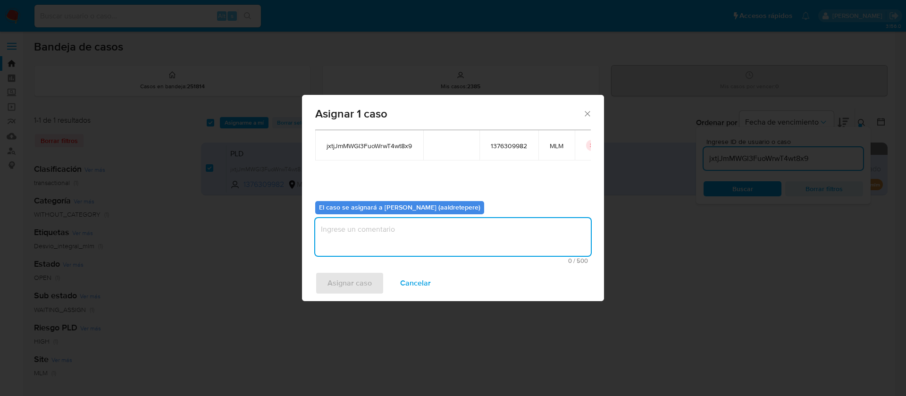
click at [399, 236] on textarea "assign-modal" at bounding box center [452, 237] width 275 height 38
click at [372, 274] on button "Asignar caso" at bounding box center [349, 283] width 69 height 23
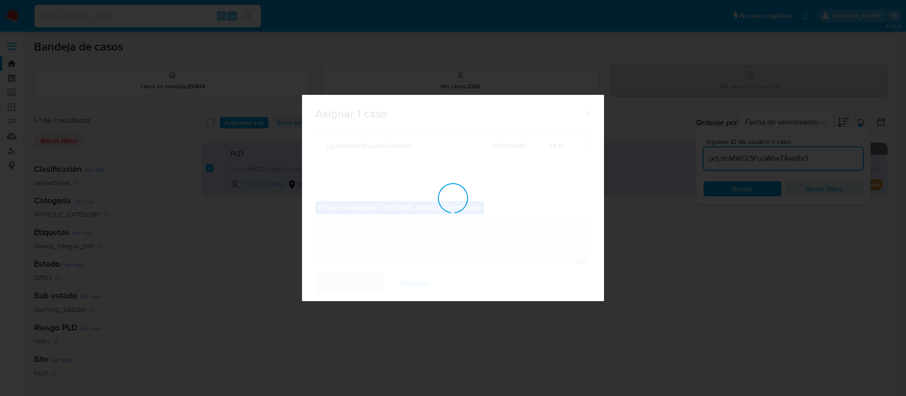
checkbox input "false"
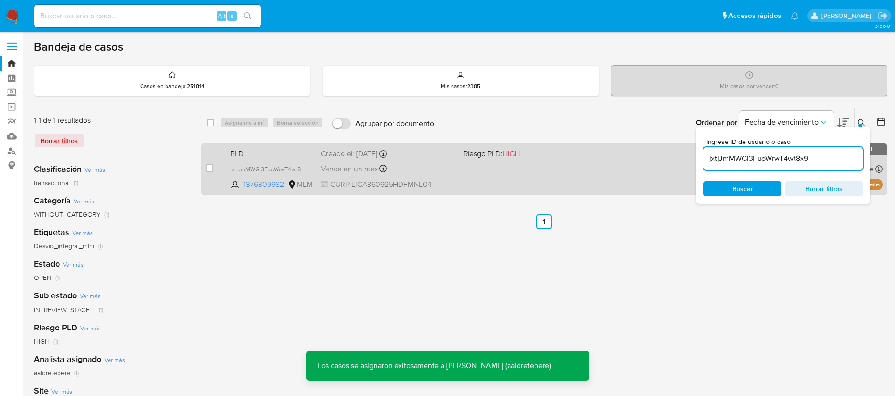
click at [626, 167] on div "PLD jxtjJmMWGl3FuoWrwT4wt8x9 1376309982 MLM Riesgo PLD: HIGH Creado el: 12/08/2…" at bounding box center [554, 169] width 656 height 48
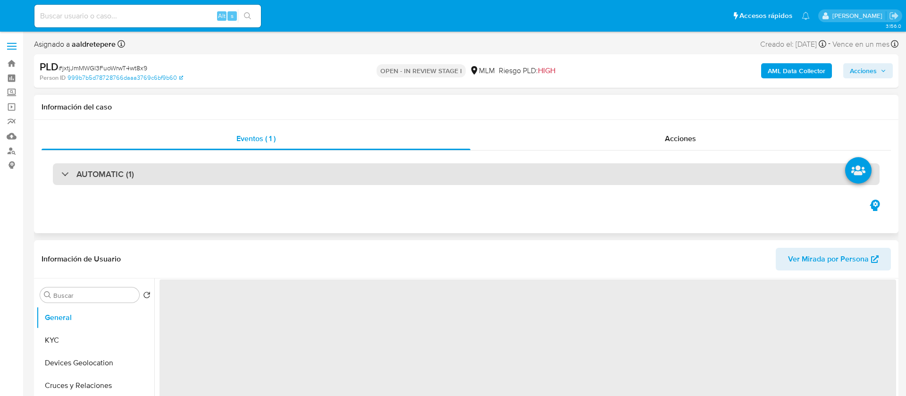
select select "10"
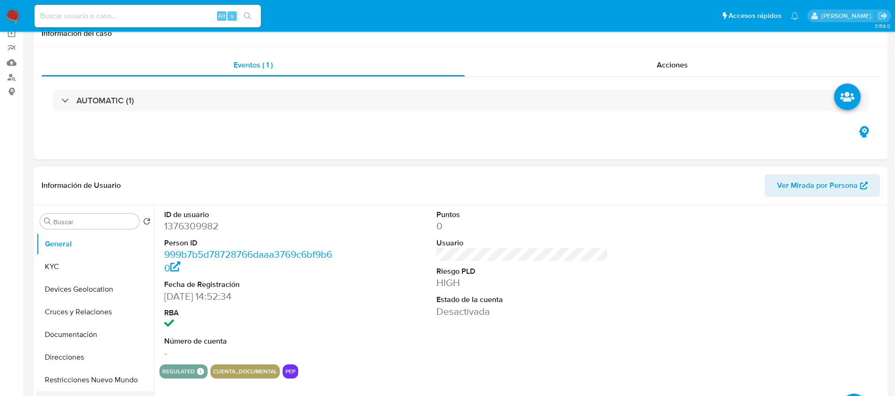
scroll to position [142, 0]
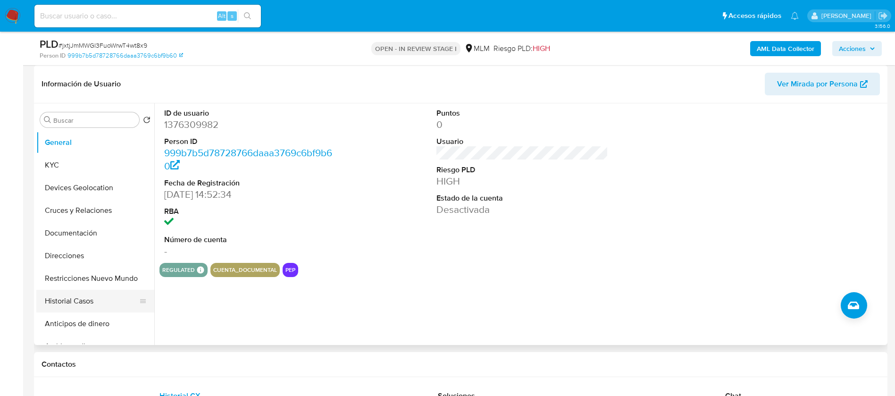
click at [86, 297] on button "Historial Casos" at bounding box center [91, 301] width 110 height 23
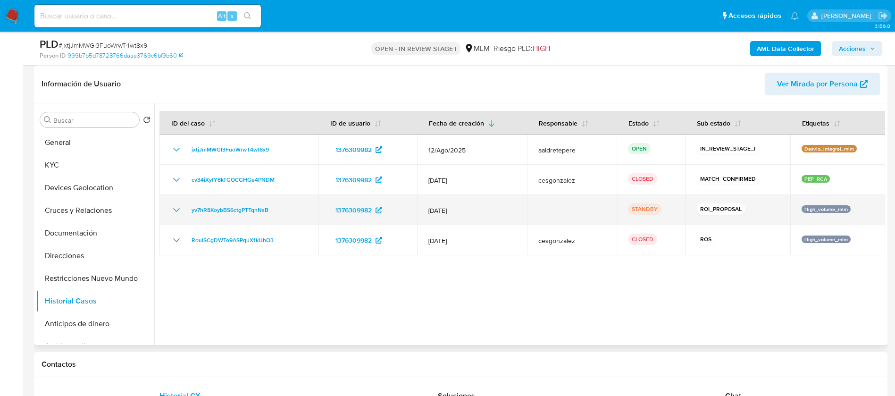
click at [179, 210] on icon "Mostrar/Ocultar" at bounding box center [176, 209] width 11 height 11
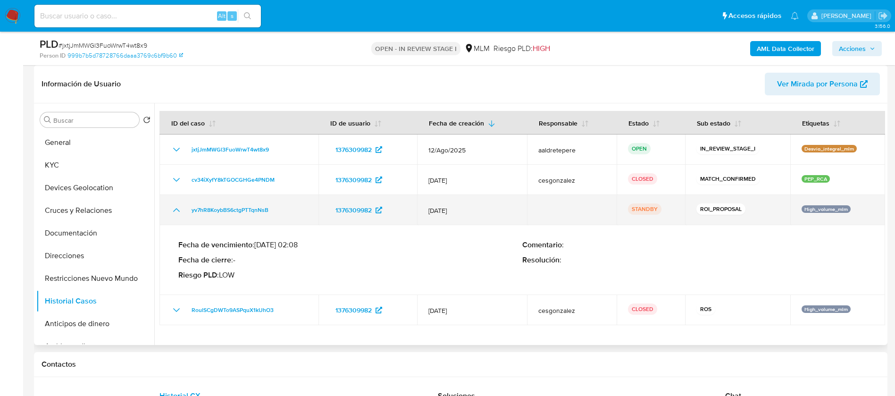
click at [226, 216] on td "yv7hR8KoybBS6ctgPTTqnNsB" at bounding box center [238, 210] width 159 height 30
click at [229, 211] on span "yv7hR8KoybBS6ctgPTTqnNsB" at bounding box center [230, 209] width 77 height 11
click at [177, 208] on icon "Mostrar/Ocultar" at bounding box center [176, 209] width 11 height 11
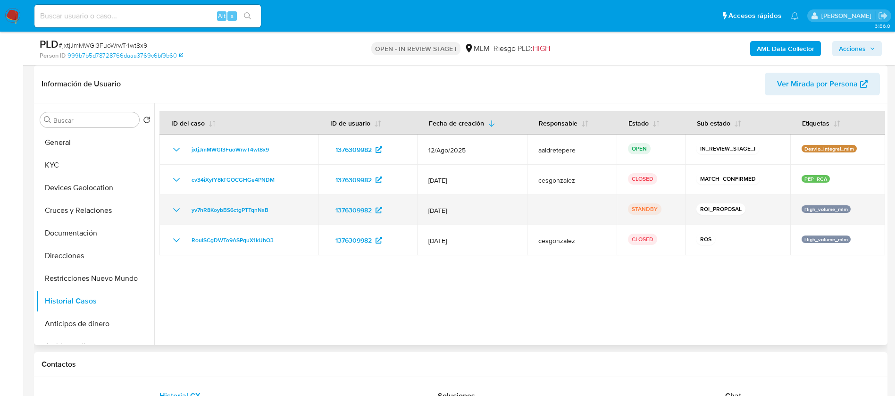
click at [175, 210] on icon "Mostrar/Ocultar" at bounding box center [176, 210] width 7 height 4
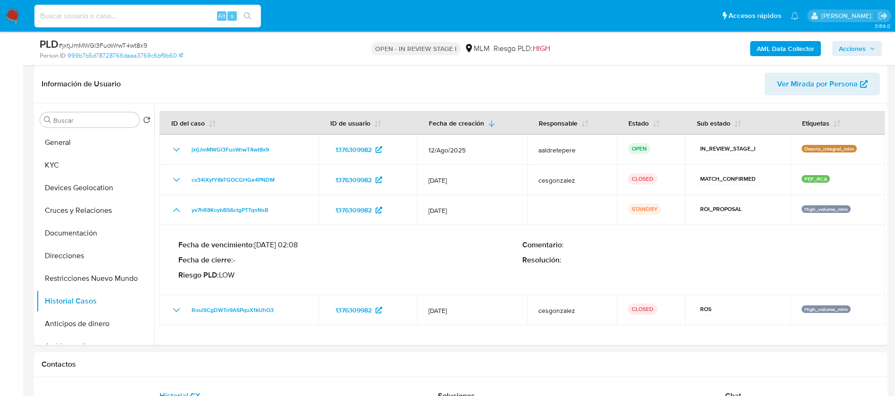
click at [88, 17] on input at bounding box center [147, 16] width 226 height 12
paste input "528662490"
type input "528662490"
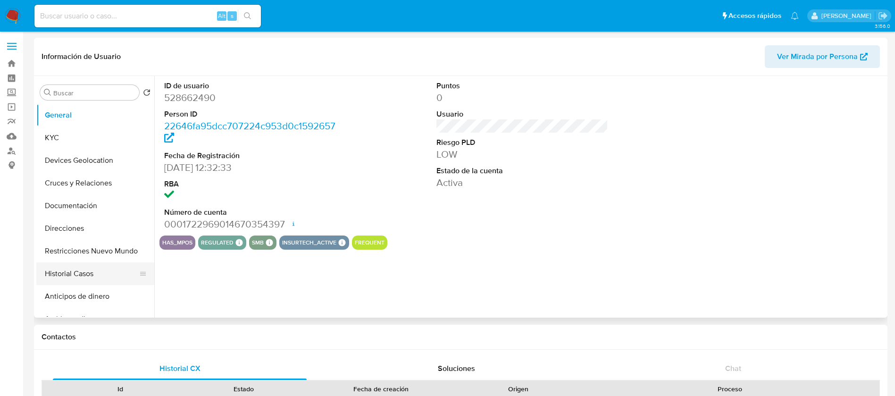
click at [88, 271] on button "Historial Casos" at bounding box center [91, 273] width 110 height 23
select select "10"
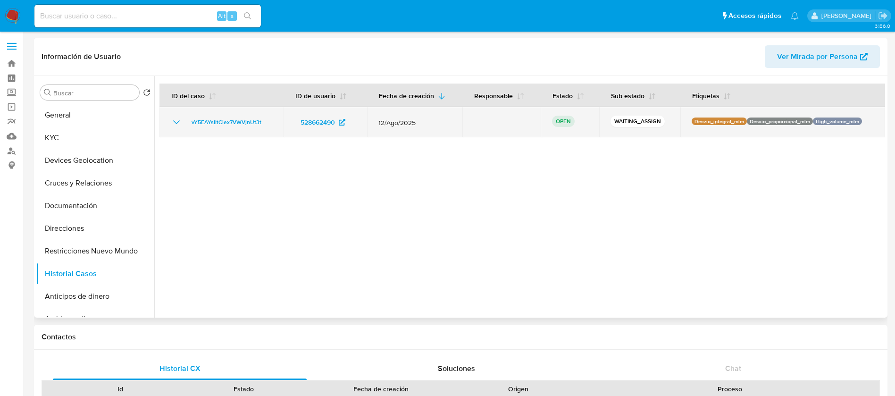
drag, startPoint x: 275, startPoint y: 123, endPoint x: 185, endPoint y: 127, distance: 90.2
click at [185, 127] on td "vY5EAYsIItCiex7VWVjnUt3t" at bounding box center [221, 122] width 124 height 30
drag, startPoint x: 713, startPoint y: 126, endPoint x: 807, endPoint y: 129, distance: 94.4
click at [785, 128] on td "Desvio_integral_mlm Desvio_proporcional_mlm High_volume_mlm" at bounding box center [782, 122] width 205 height 30
click at [807, 129] on td "Desvio_integral_mlm Desvio_proporcional_mlm High_volume_mlm" at bounding box center [782, 122] width 205 height 30
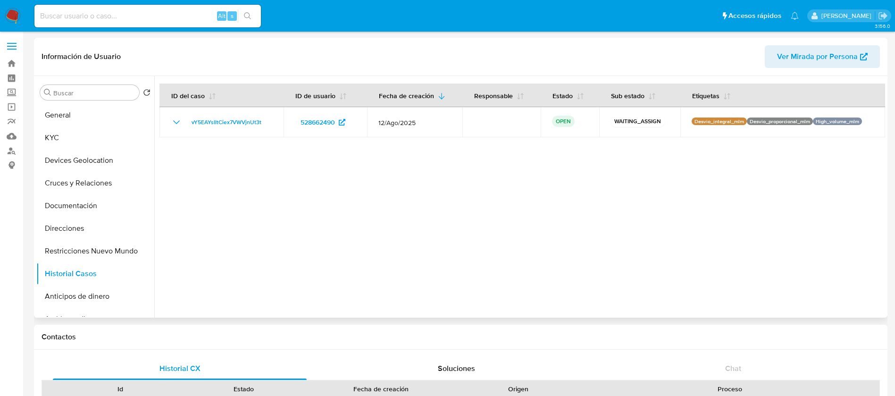
click at [616, 183] on div at bounding box center [519, 197] width 731 height 242
click at [16, 18] on img at bounding box center [13, 16] width 16 height 16
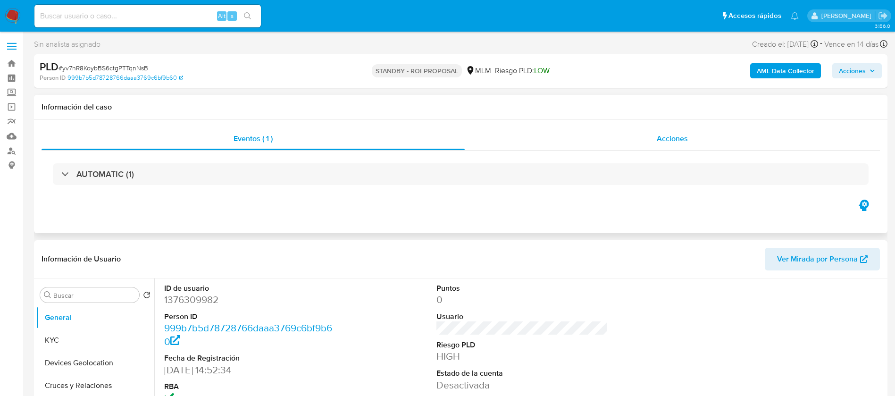
click at [676, 134] on span "Acciones" at bounding box center [672, 138] width 31 height 11
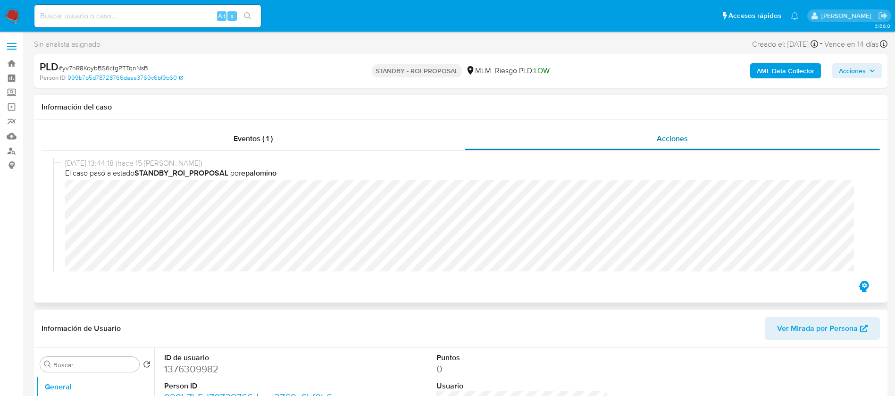
select select "10"
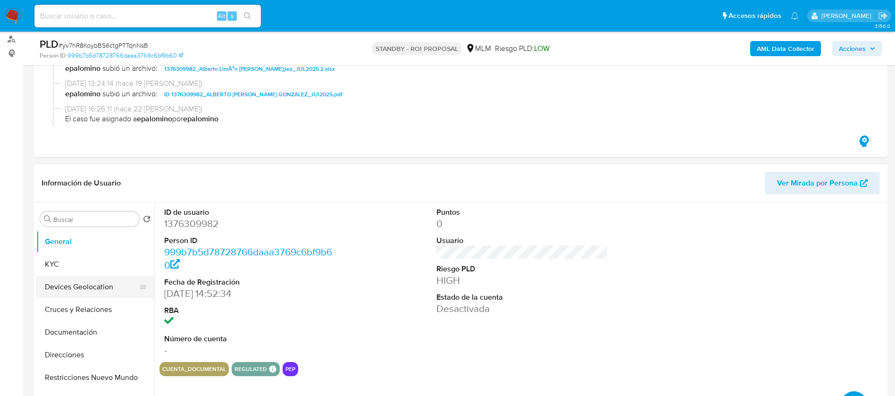
scroll to position [134, 0]
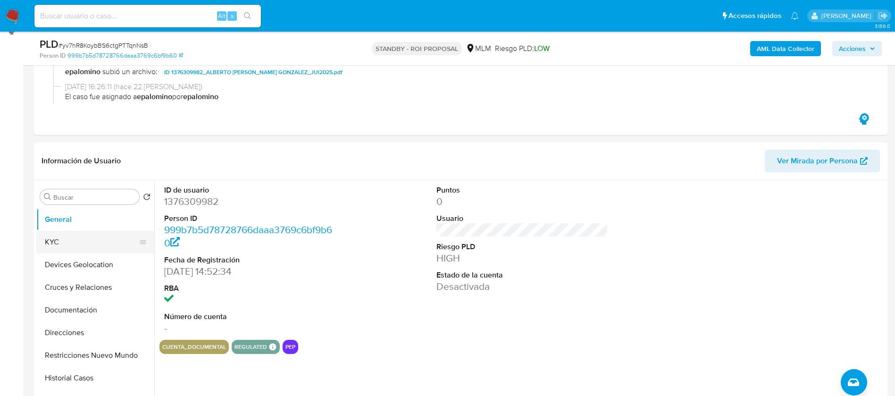
click at [84, 245] on button "KYC" at bounding box center [91, 242] width 110 height 23
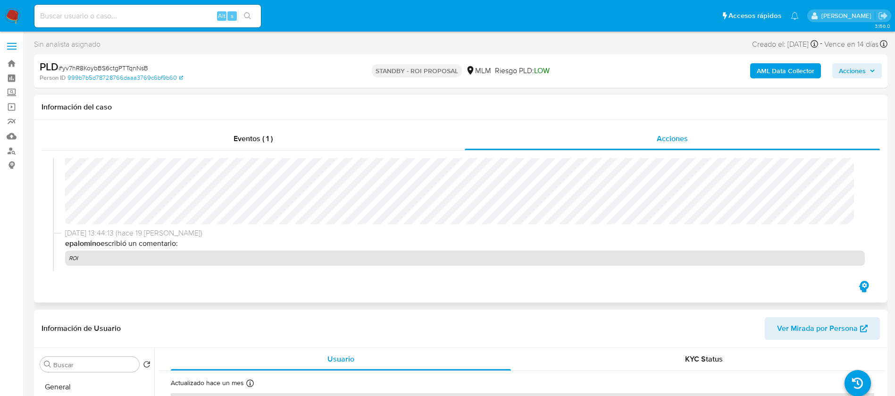
scroll to position [364, 0]
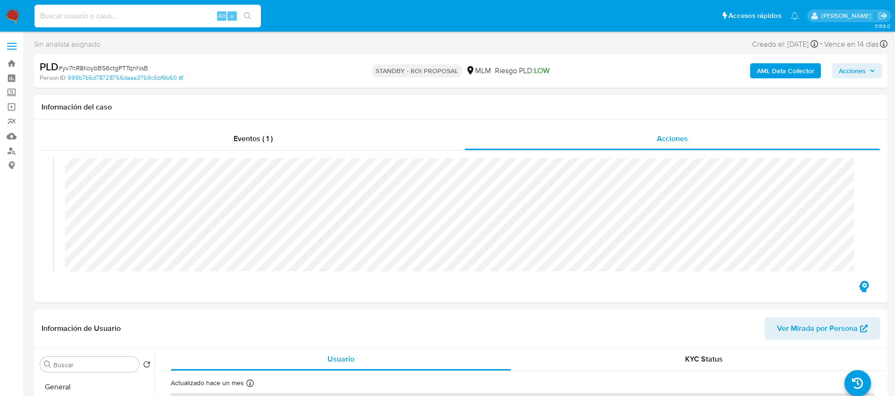
drag, startPoint x: 78, startPoint y: 16, endPoint x: 106, endPoint y: 20, distance: 28.2
click at [79, 16] on input at bounding box center [147, 16] width 226 height 12
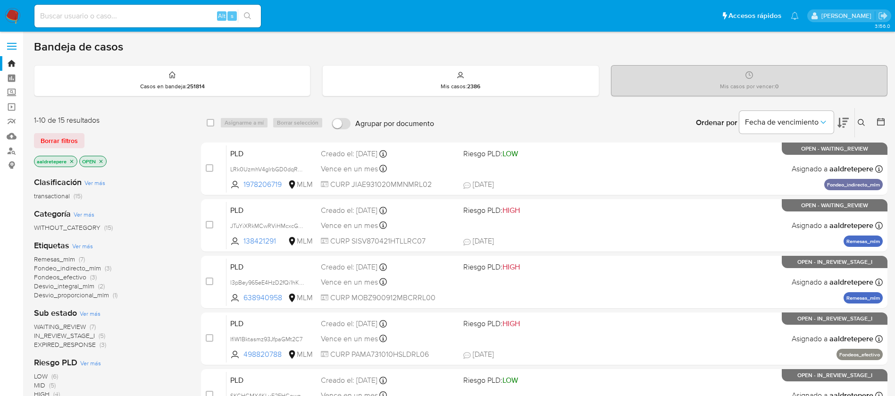
click at [861, 127] on button at bounding box center [863, 122] width 16 height 11
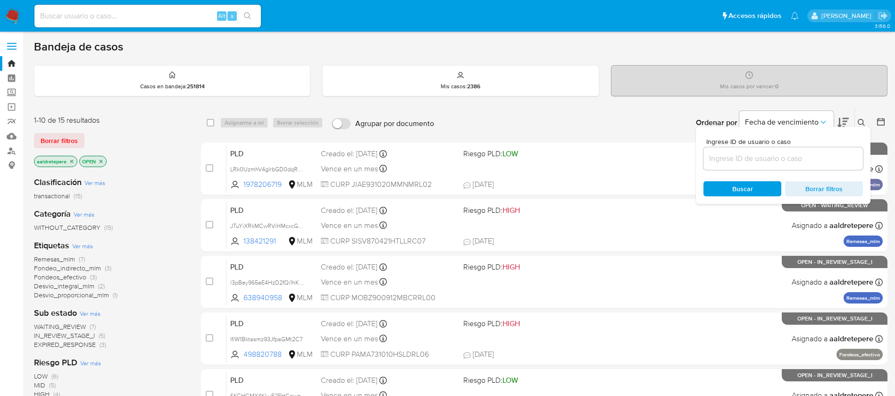
click at [825, 154] on input at bounding box center [782, 158] width 159 height 12
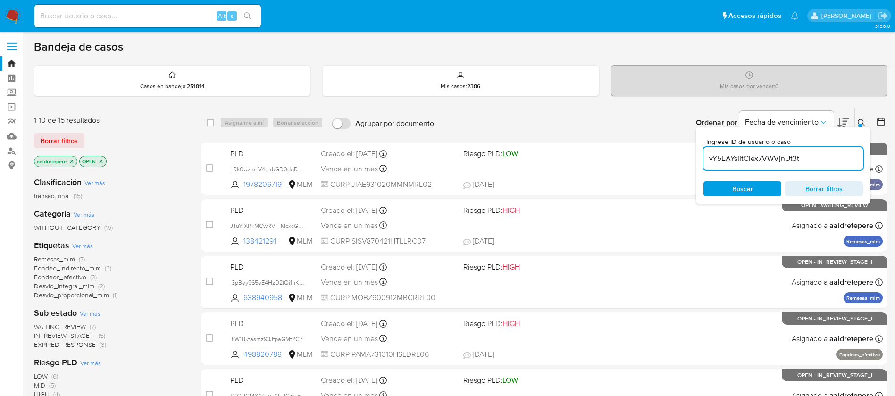
type input "vY5EAYsIItCiex7VWVjnUt3t"
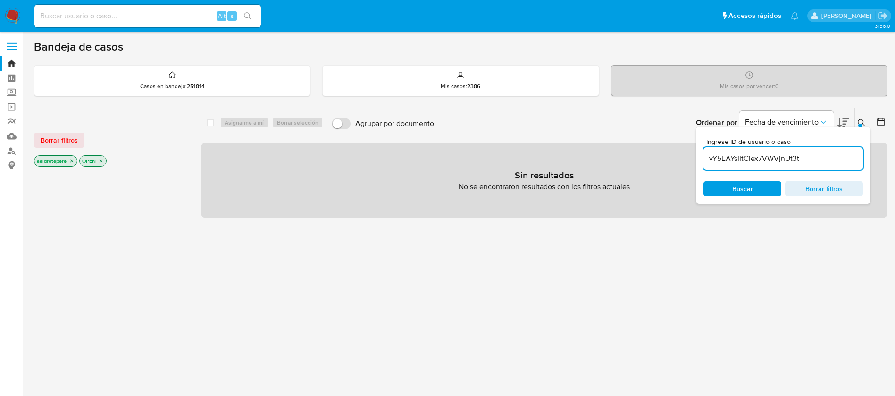
drag, startPoint x: 75, startPoint y: 141, endPoint x: 96, endPoint y: 150, distance: 23.2
click at [73, 143] on span "Borrar filtros" at bounding box center [59, 140] width 37 height 13
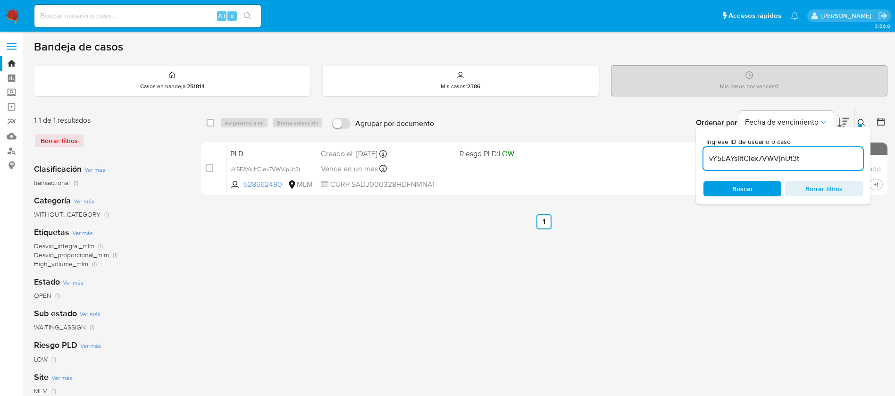
drag, startPoint x: 210, startPoint y: 167, endPoint x: 261, endPoint y: 126, distance: 64.8
click at [210, 167] on input "checkbox" at bounding box center [210, 168] width 8 height 8
checkbox input "true"
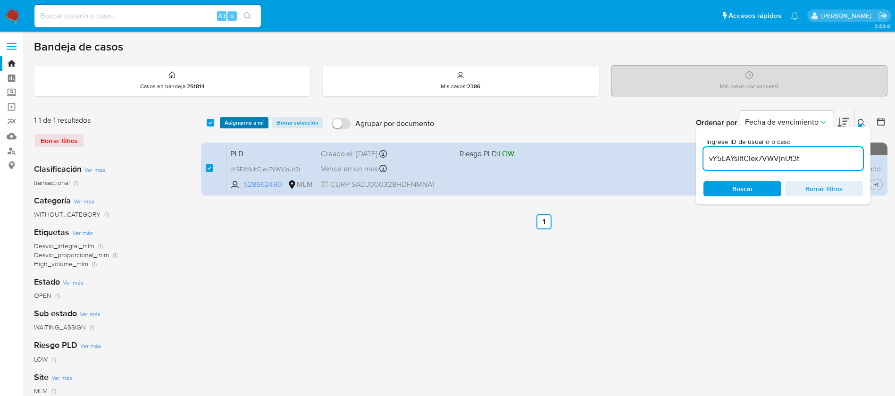
click at [261, 121] on span "Asignarme a mí" at bounding box center [244, 122] width 39 height 9
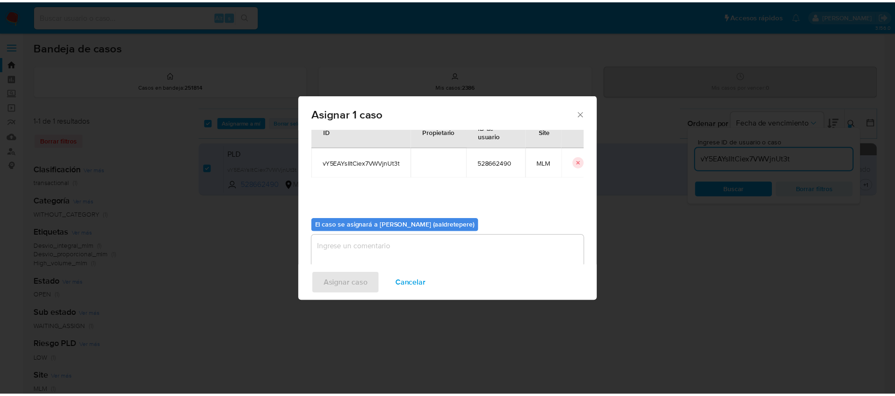
scroll to position [49, 0]
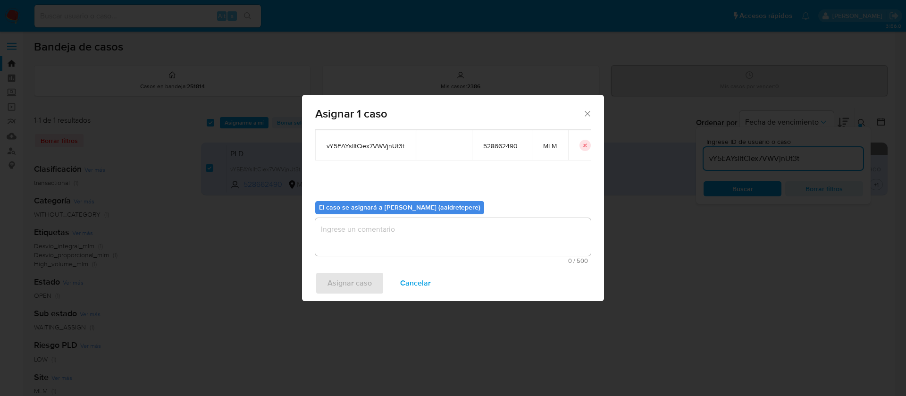
click at [422, 237] on textarea "assign-modal" at bounding box center [452, 237] width 275 height 38
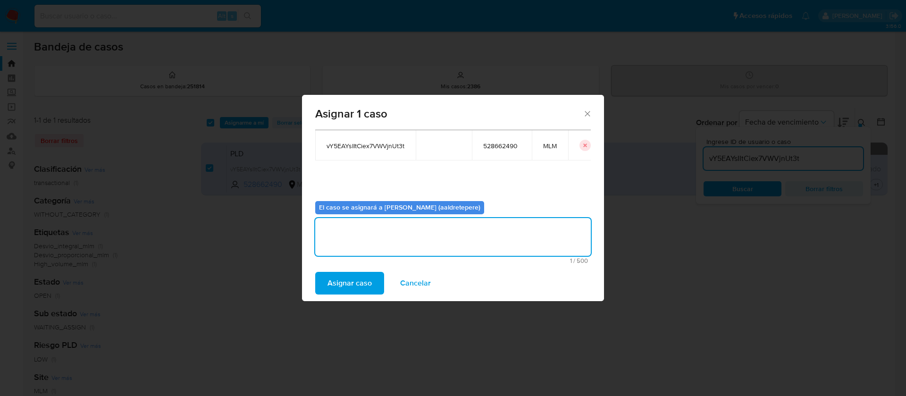
click at [329, 285] on span "Asignar caso" at bounding box center [349, 283] width 44 height 21
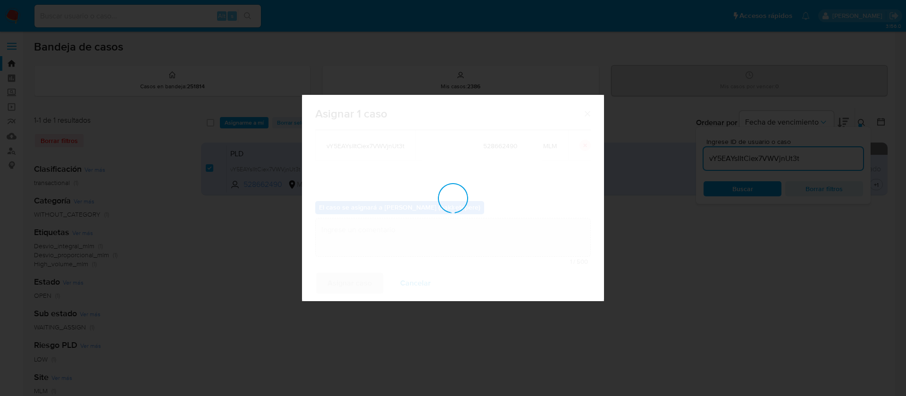
checkbox input "false"
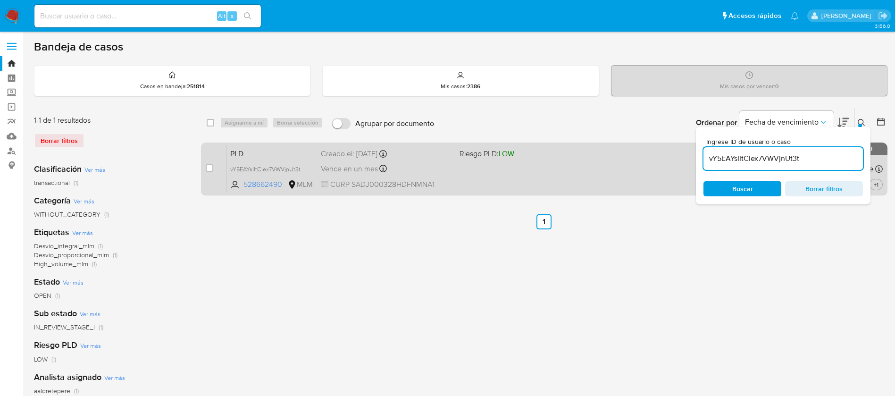
click at [561, 169] on div "PLD vY5EAYsIItCiex7VWVjnUt3t 528662490 MLM Riesgo PLD: LOW Creado el: [DATE] Cr…" at bounding box center [554, 169] width 656 height 48
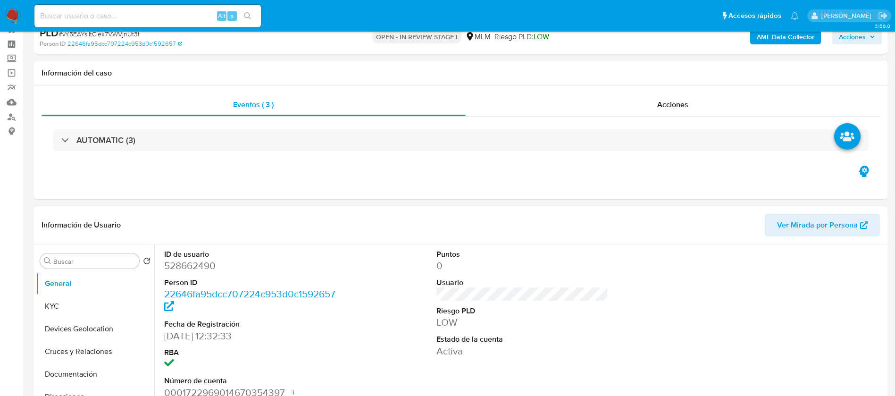
scroll to position [142, 0]
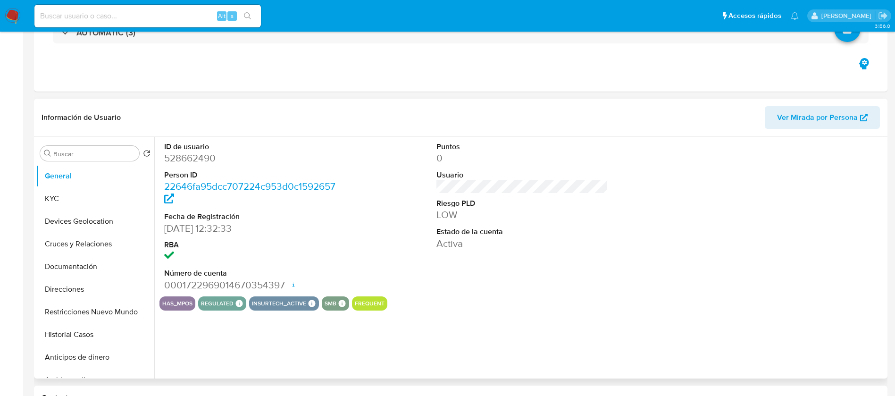
select select "10"
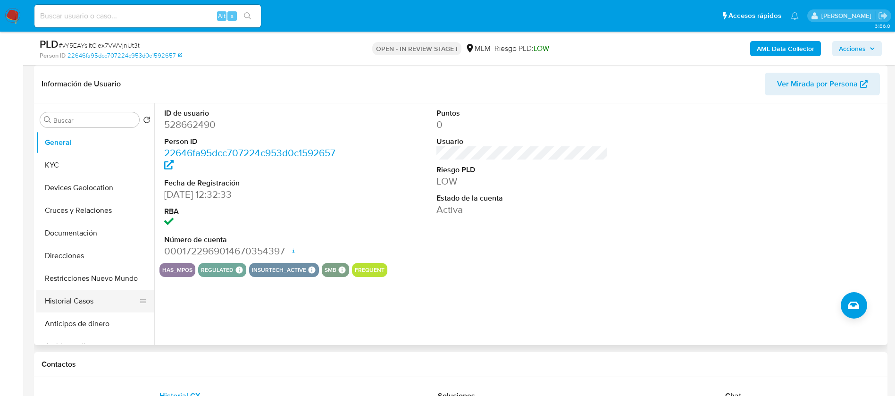
click at [94, 302] on button "Historial Casos" at bounding box center [91, 301] width 110 height 23
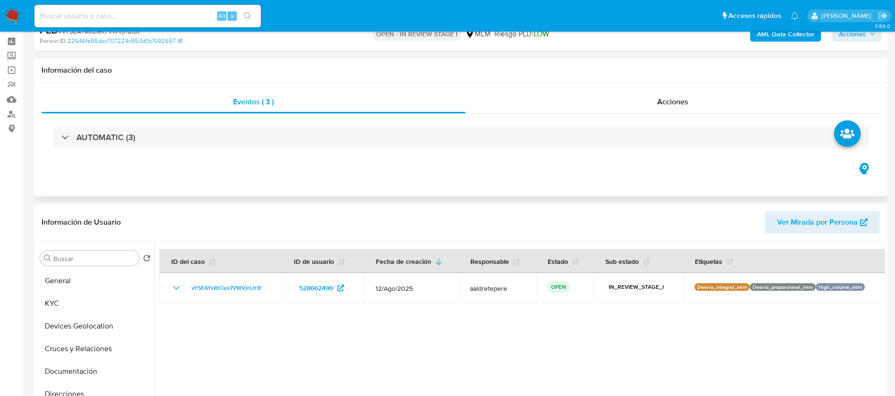
scroll to position [0, 0]
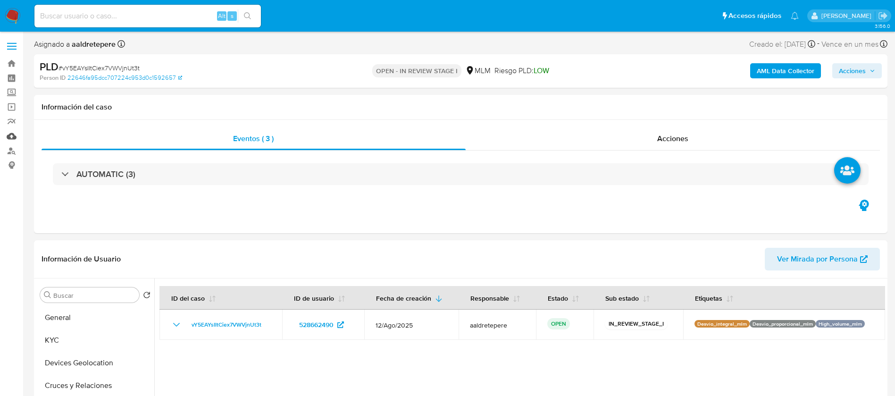
click at [11, 134] on link "Mulan" at bounding box center [56, 136] width 112 height 15
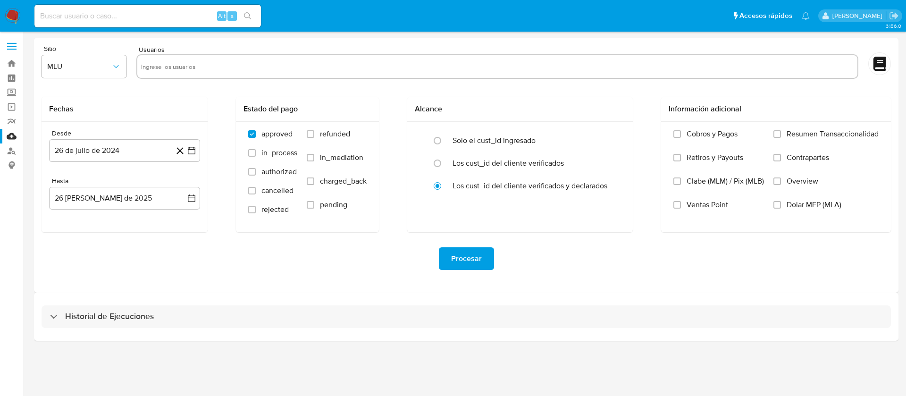
click at [178, 60] on input "text" at bounding box center [497, 66] width 712 height 15
paste input "528662490"
type input "528662490"
click at [92, 68] on span "MLU" at bounding box center [79, 66] width 64 height 9
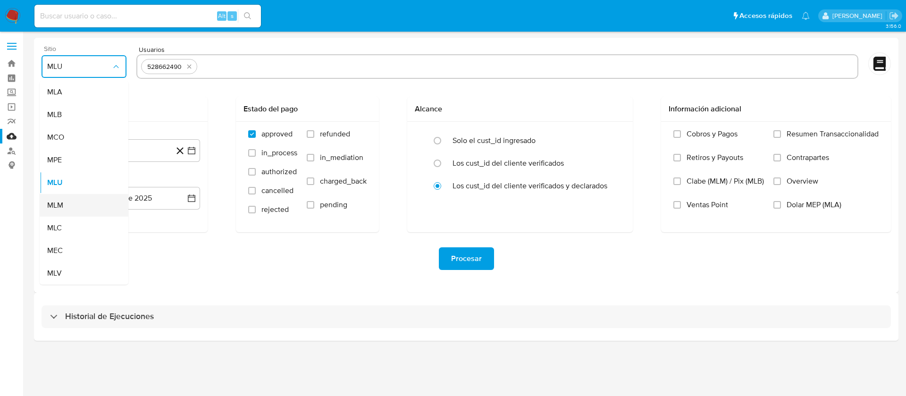
click at [80, 204] on div "MLM" at bounding box center [81, 205] width 68 height 23
click at [110, 147] on button "26 de julio de 2024" at bounding box center [124, 150] width 151 height 23
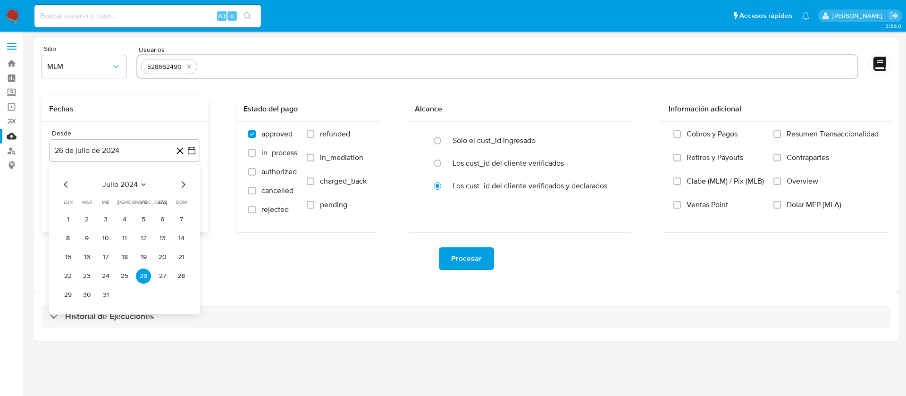
click at [126, 176] on div "julio 2024 julio 2024 lun lunes mar martes mié miércoles jue jueves vie viernes…" at bounding box center [124, 239] width 151 height 149
click at [139, 191] on div "julio 2024 julio 2024 lun lunes mar martes mié miércoles jue jueves vie viernes…" at bounding box center [124, 241] width 128 height 124
click at [140, 181] on icon "Seleccionar mes y año" at bounding box center [144, 185] width 8 height 8
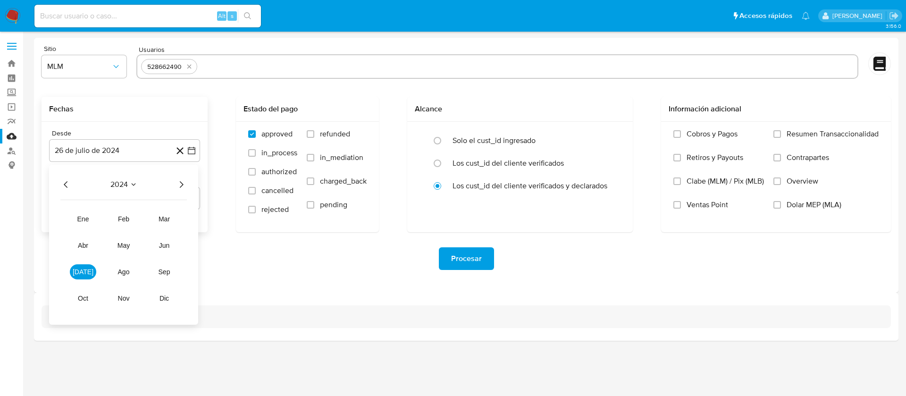
click at [180, 183] on icon "Año siguiente" at bounding box center [180, 184] width 11 height 11
click at [128, 221] on span "feb" at bounding box center [123, 219] width 11 height 8
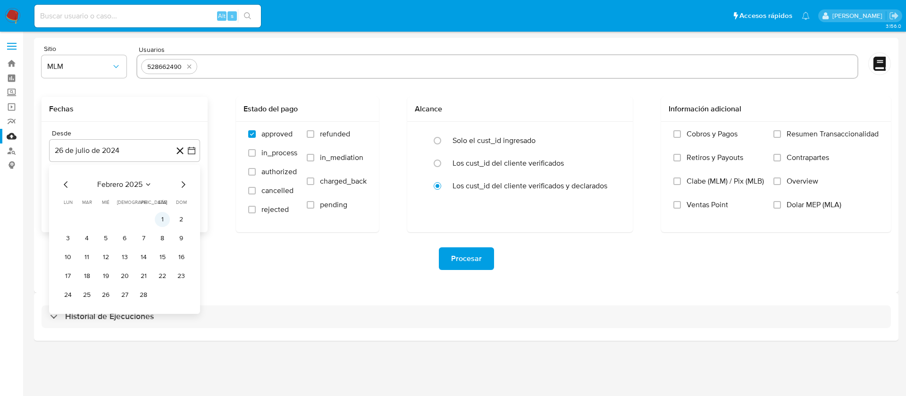
click at [167, 216] on button "1" at bounding box center [162, 219] width 15 height 15
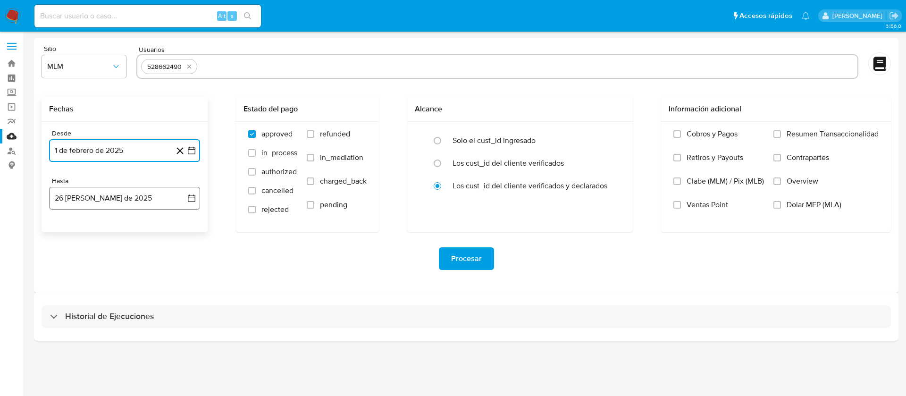
click at [75, 200] on button "26 [PERSON_NAME] de 2025" at bounding box center [124, 198] width 151 height 23
click at [66, 232] on icon "Mes anterior" at bounding box center [65, 231] width 11 height 11
drag, startPoint x: 120, startPoint y: 345, endPoint x: 240, endPoint y: 348, distance: 119.4
click at [121, 345] on button "31" at bounding box center [124, 342] width 15 height 15
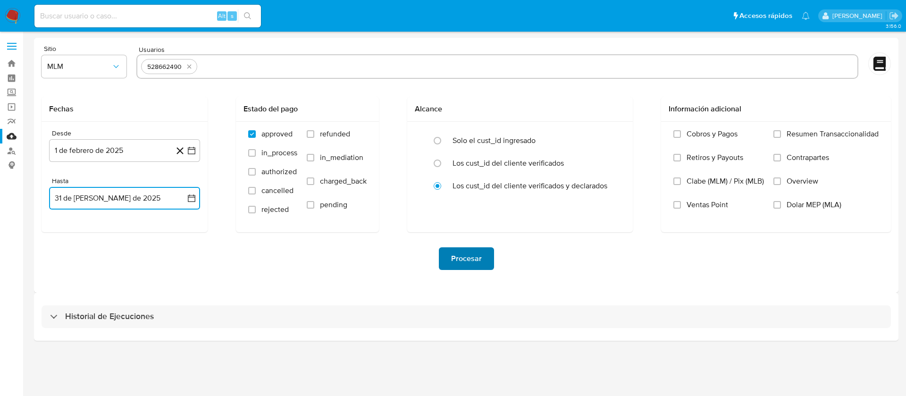
click at [467, 263] on span "Procesar" at bounding box center [466, 258] width 31 height 21
